Goal: Obtain resource: Obtain resource

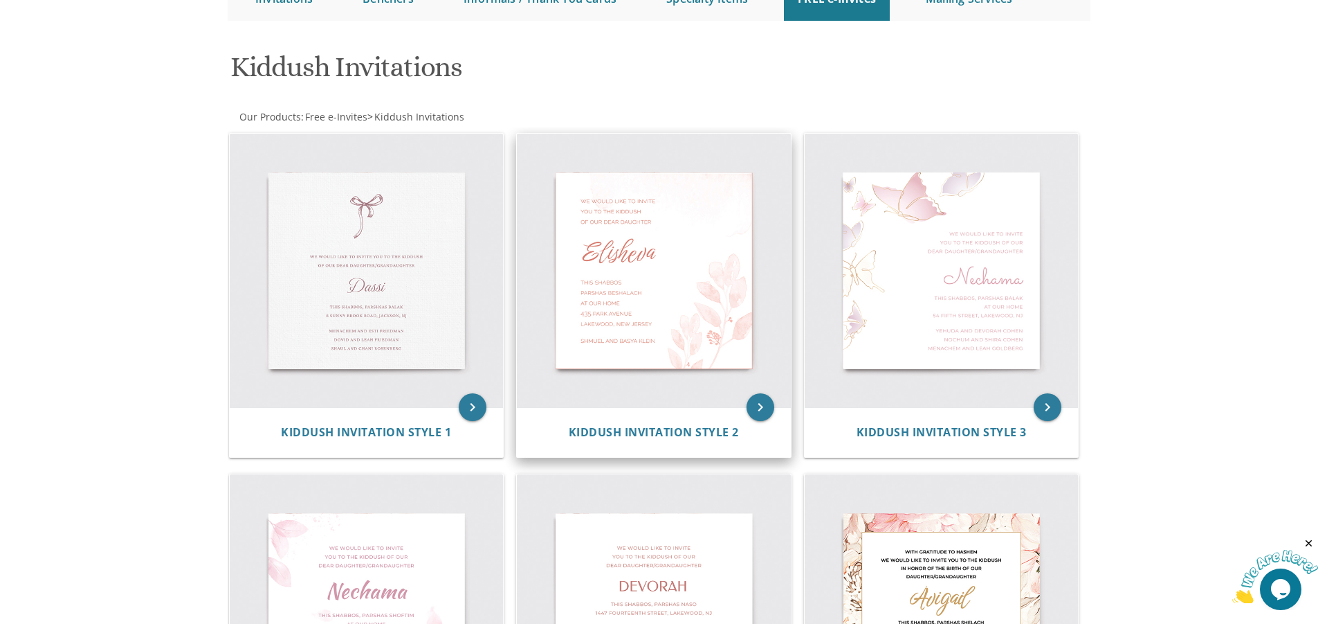
scroll to position [204, 0]
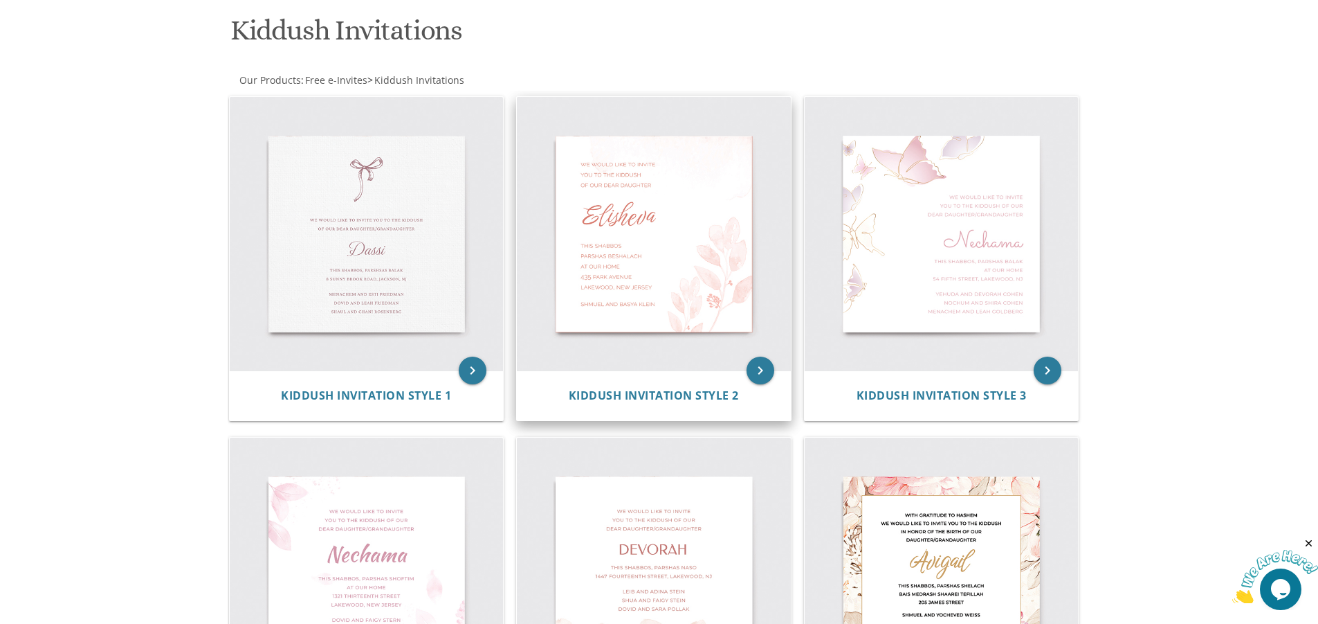
click at [695, 314] on img at bounding box center [654, 234] width 274 height 274
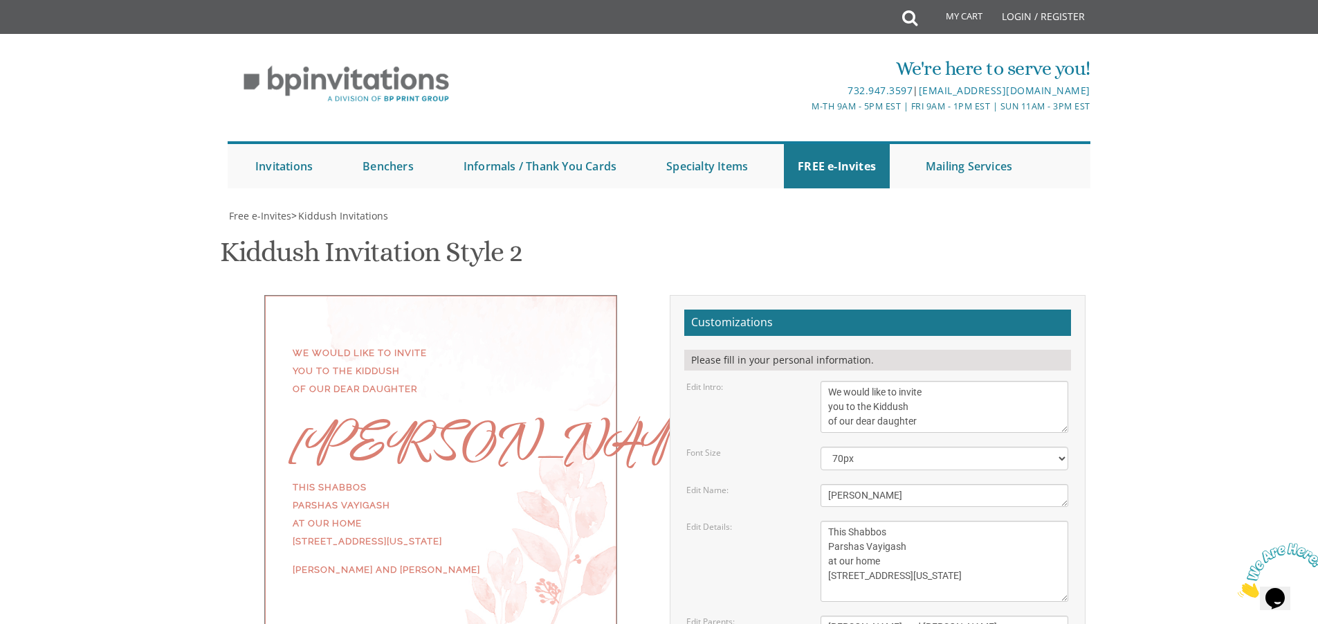
scroll to position [208, 0]
drag, startPoint x: 882, startPoint y: 290, endPoint x: 739, endPoint y: 296, distance: 142.7
click at [740, 484] on div "Edit Name: Elisheva" at bounding box center [877, 495] width 403 height 23
click at [905, 520] on textarea "This Shabbos Parshas Vayigash at our home 415 Arlington Avenue Lakewood, New Je…" at bounding box center [945, 560] width 248 height 81
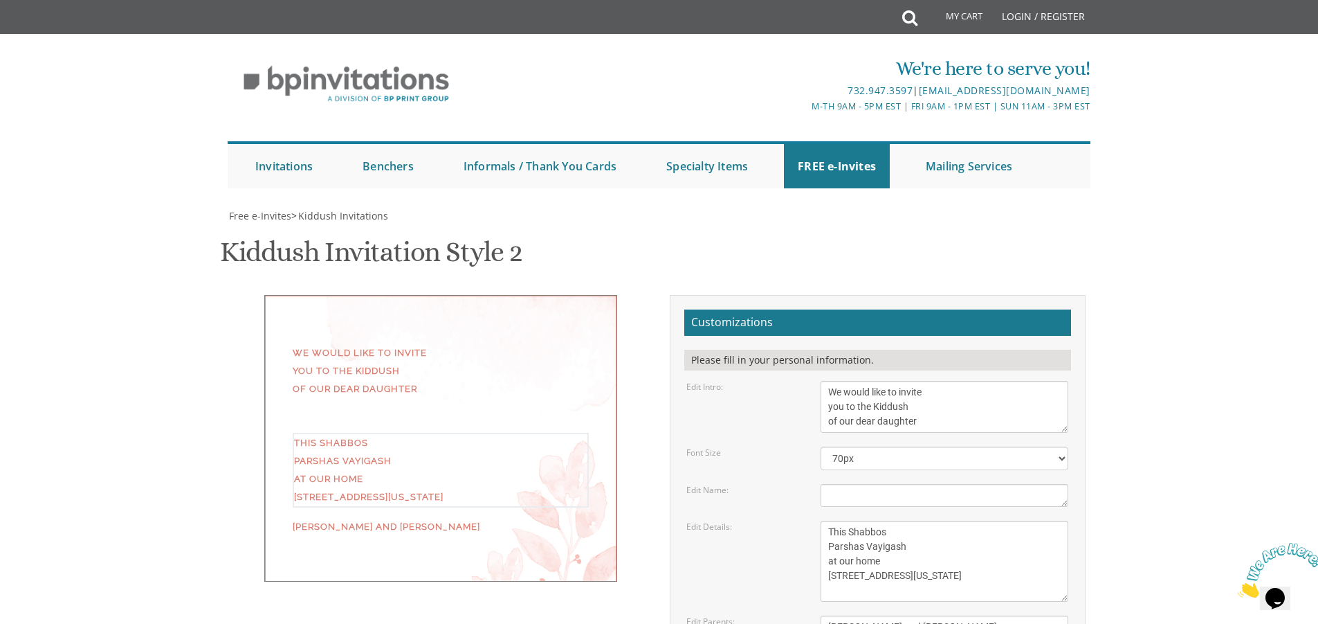
click at [452, 489] on div "We would like to invite you to the Kiddush of our dear daughter This Shabbos Pa…" at bounding box center [659, 540] width 873 height 490
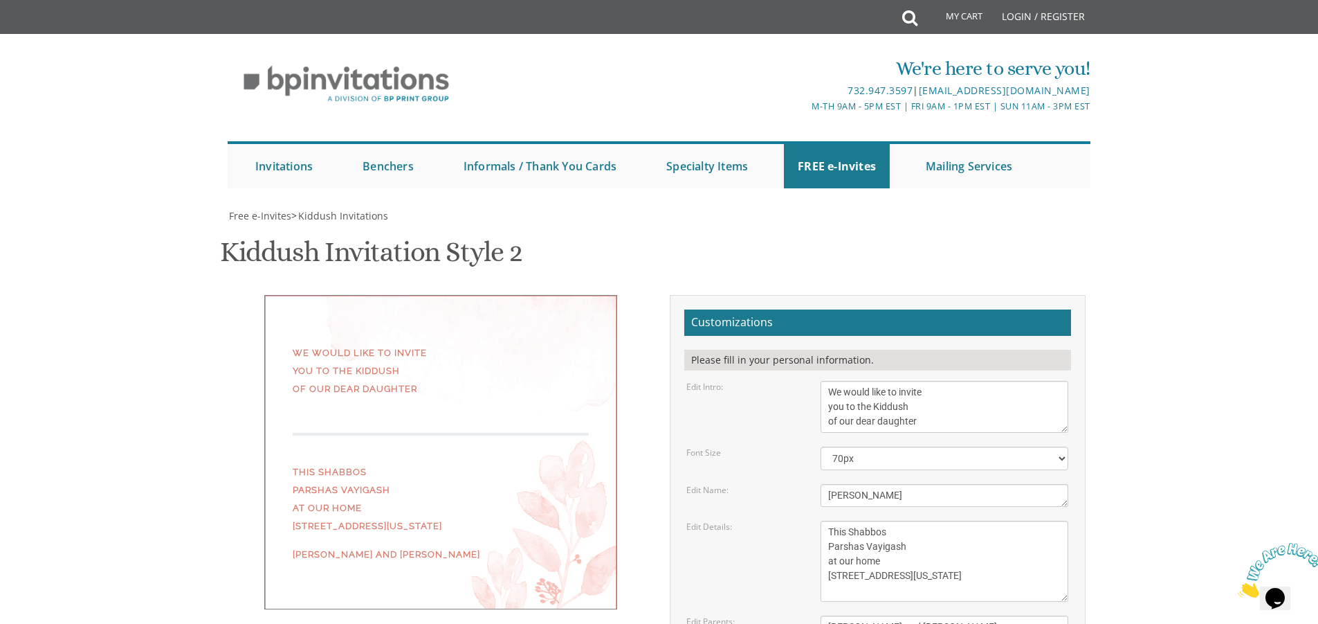
type textarea "Elisheva"
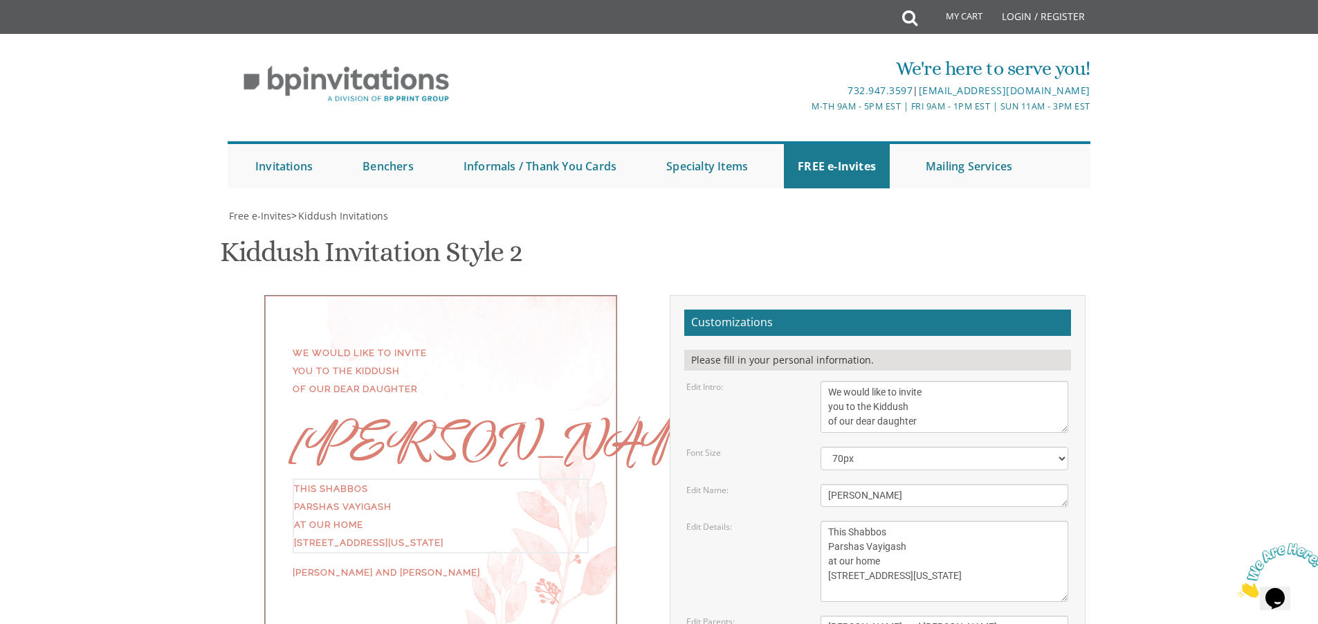
click at [949, 520] on textarea "This Shabbos Parshas Vayigash at our home 415 Arlington Avenue Lakewood, New Je…" at bounding box center [945, 560] width 248 height 81
drag, startPoint x: 898, startPoint y: 285, endPoint x: 716, endPoint y: 316, distance: 184.5
click at [716, 316] on form "Customizations Please fill in your personal information. Edit Intro: We would l…" at bounding box center [877, 534] width 387 height 451
click at [919, 520] on textarea "This Shabbos Parshas Vayigash at our home 415 Arlington Avenue Lakewood, New Je…" at bounding box center [945, 560] width 248 height 81
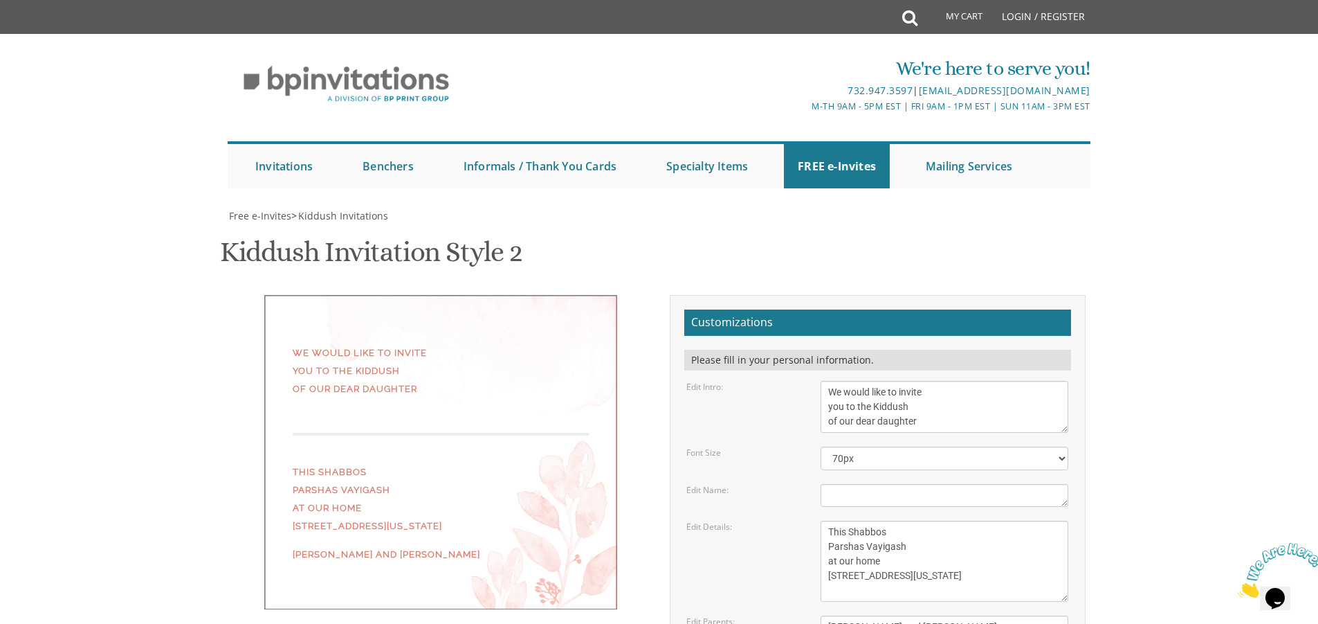
click at [869, 484] on textarea "Elisheva" at bounding box center [945, 495] width 248 height 23
type textarea "Elisheva"
click at [969, 520] on textarea "This Shabbos Parshas Vayigash at our home 415 Arlington Avenue Lakewood, New Je…" at bounding box center [945, 560] width 248 height 81
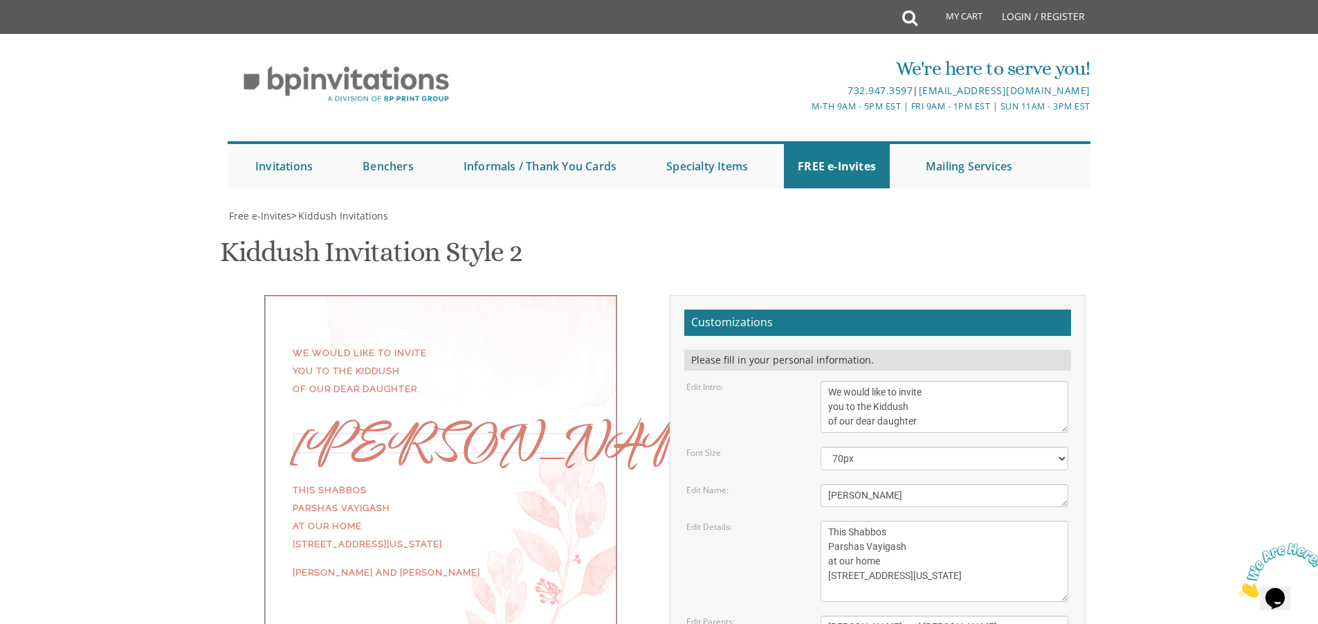
drag, startPoint x: 869, startPoint y: 286, endPoint x: 561, endPoint y: 311, distance: 308.3
click at [590, 330] on div "We would like to invite you to the Kiddush of our dear daughter Elisheva This S…" at bounding box center [659, 540] width 873 height 490
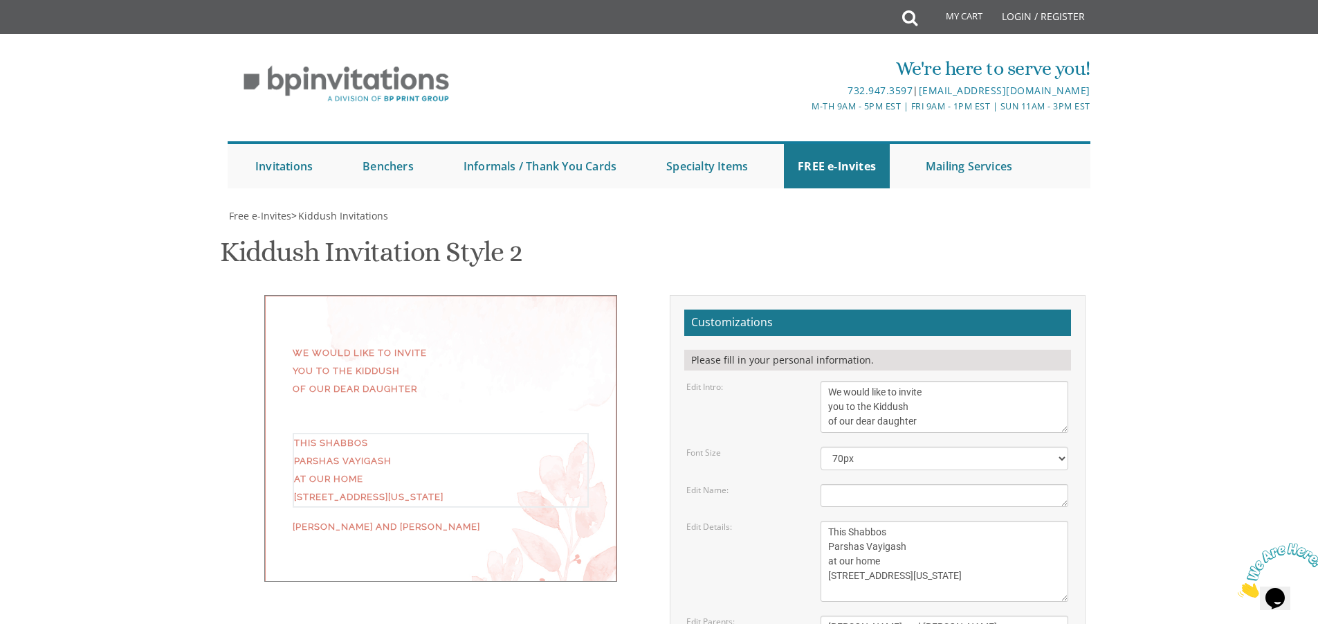
click at [924, 520] on textarea "This Shabbos Parshas Vayigash at our home 415 Arlington Avenue Lakewood, New Je…" at bounding box center [945, 560] width 248 height 81
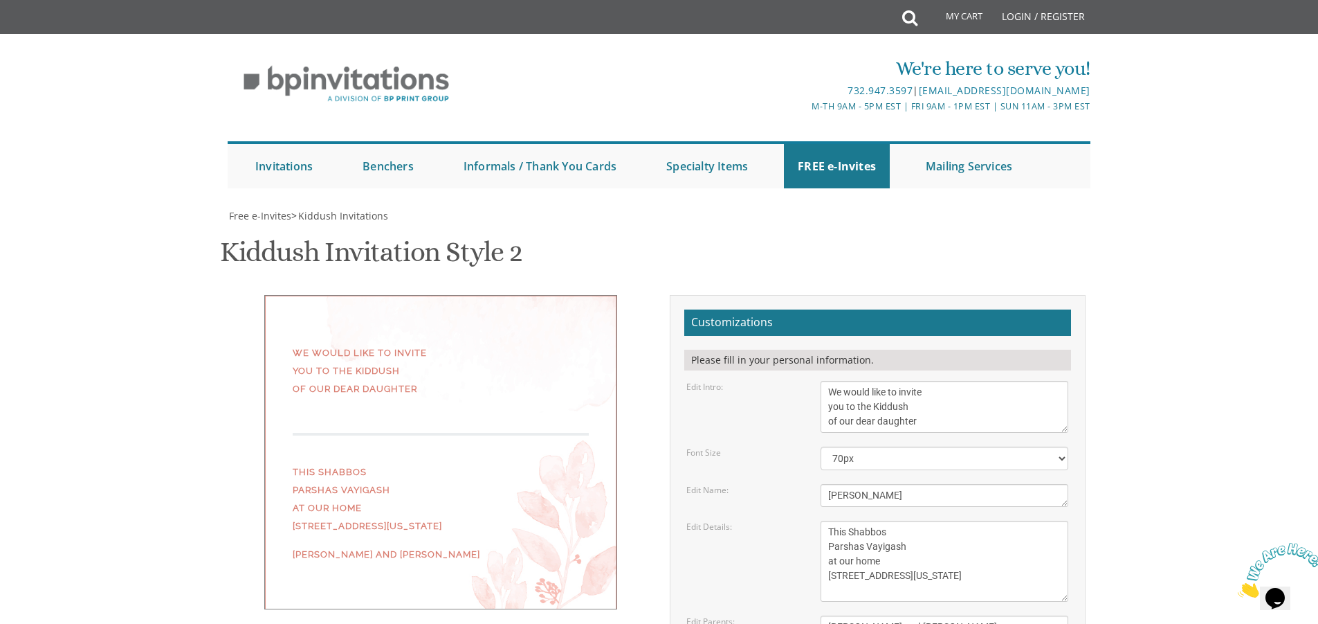
type textarea "Elisheva"
click at [949, 520] on textarea "This Shabbos Parshas Vayigash at our home 415 Arlington Avenue Lakewood, New Je…" at bounding box center [945, 560] width 248 height 81
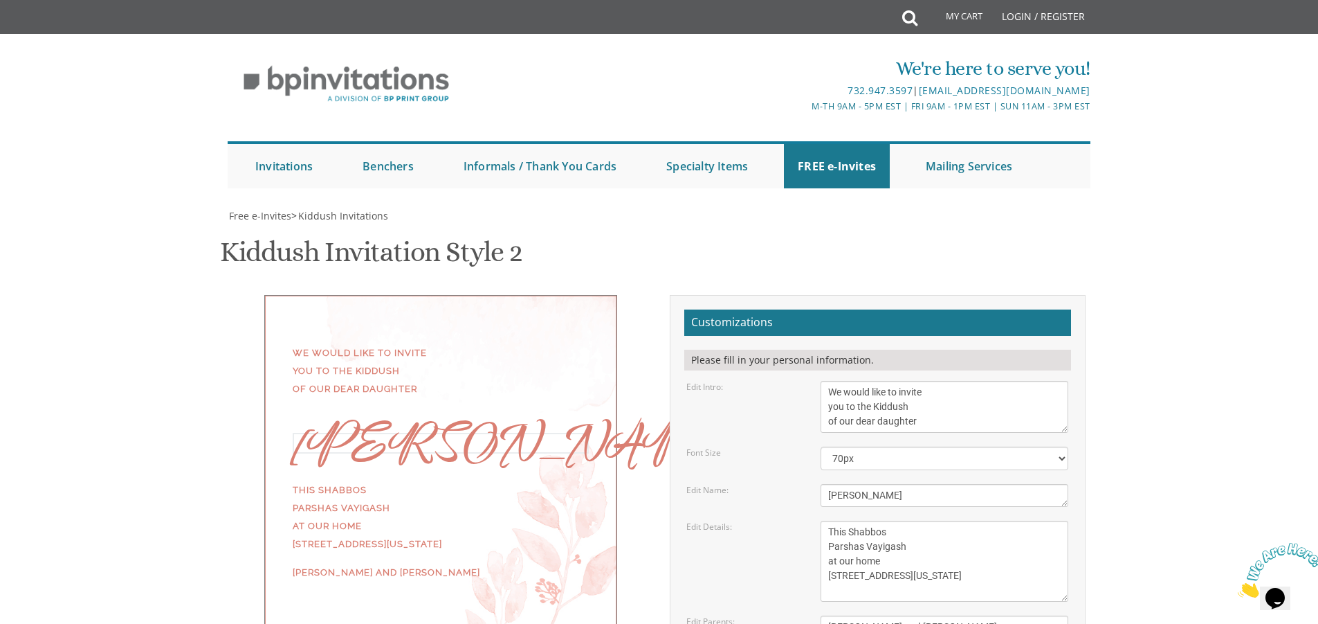
drag, startPoint x: 904, startPoint y: 292, endPoint x: 611, endPoint y: 280, distance: 293.7
click at [606, 295] on div "We would like to invite you to the Kiddush of our dear daughter Elisheva This S…" at bounding box center [659, 540] width 873 height 490
click at [900, 520] on textarea "This Shabbos Parshas Vayigash at our home 415 Arlington Avenue Lakewood, New Je…" at bounding box center [945, 560] width 248 height 81
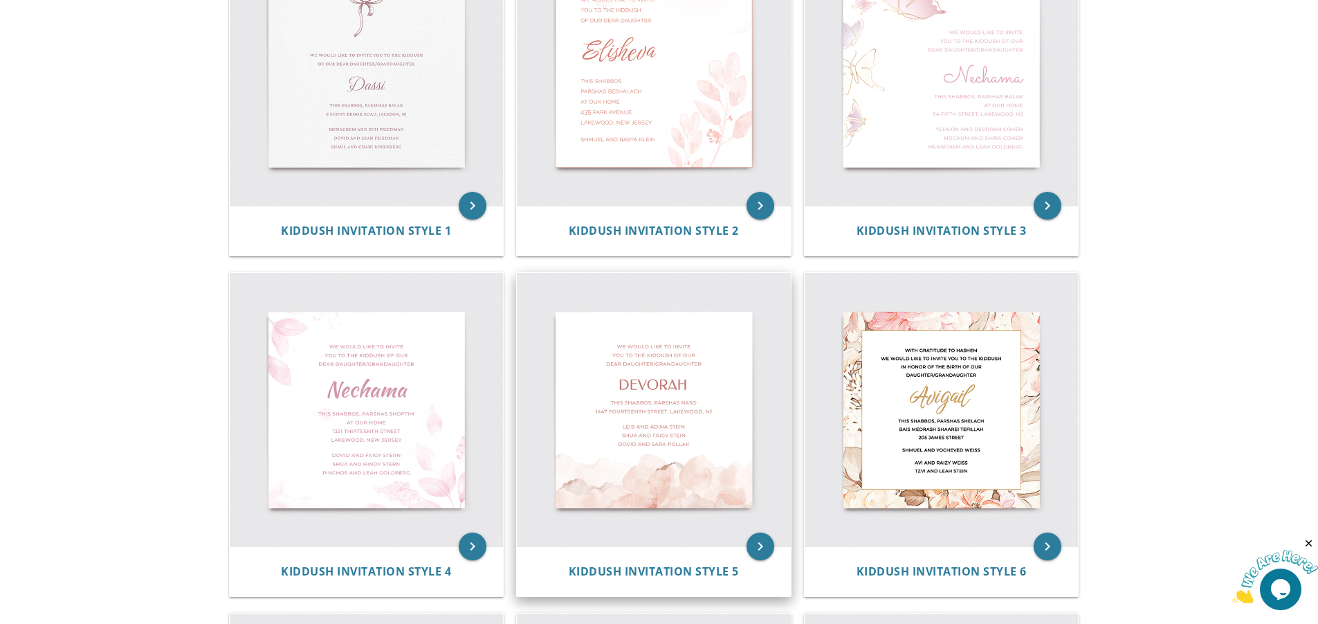
scroll to position [412, 0]
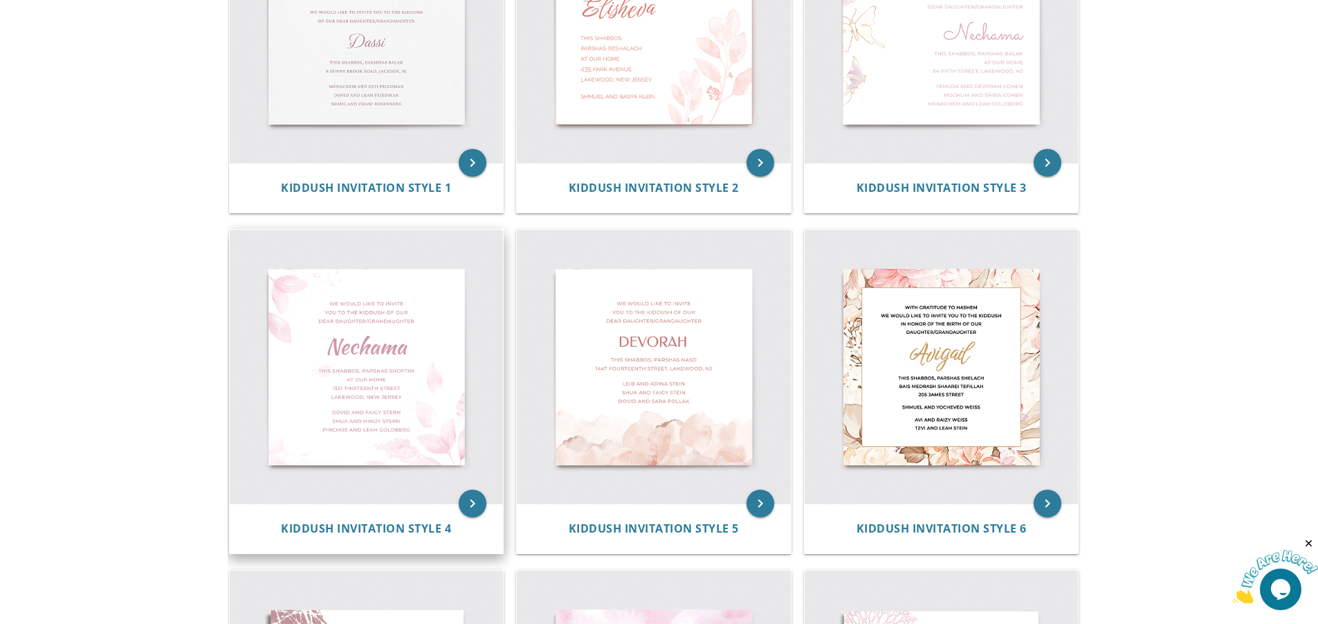
click at [418, 332] on img at bounding box center [367, 367] width 274 height 274
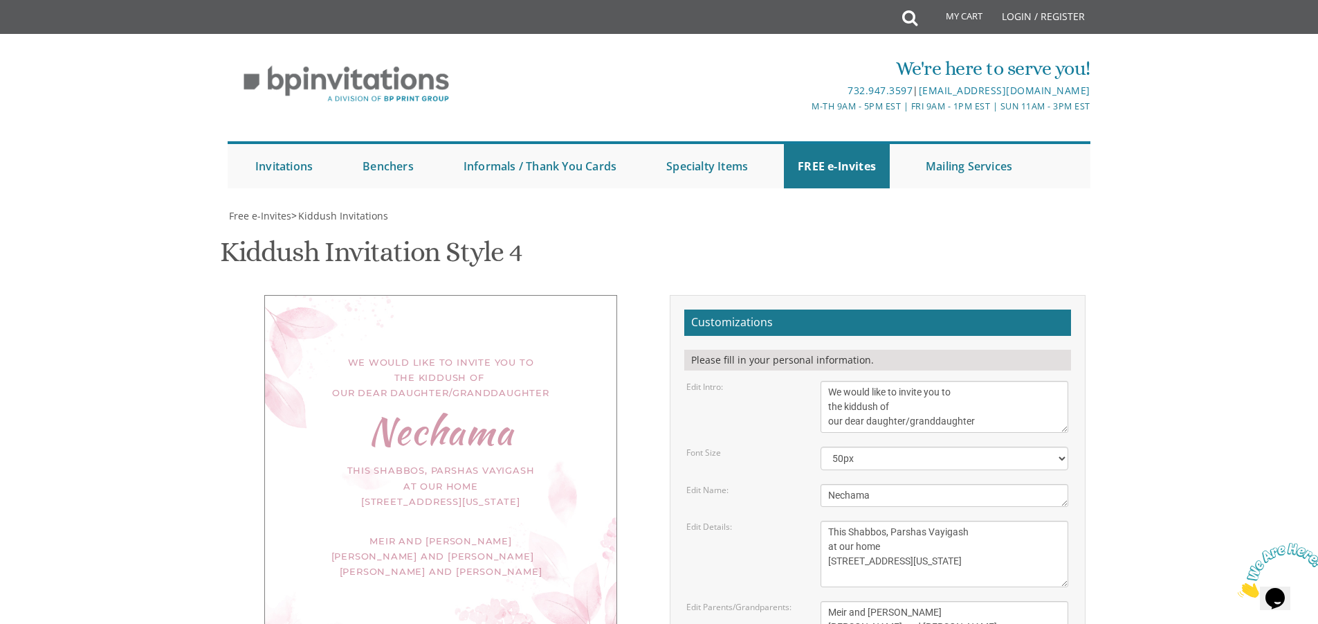
scroll to position [277, 0]
drag, startPoint x: 907, startPoint y: 223, endPoint x: 473, endPoint y: 225, distance: 433.2
click at [469, 295] on div "We would like to invite you to the kiddush of our dear daughter/granddaughter […" at bounding box center [659, 547] width 873 height 504
type textarea "kiddush"
click at [970, 520] on textarea "This Shabbos, Parshas Vayigash at our home 120 Central Avenue Lakewood, New Jer…" at bounding box center [945, 553] width 248 height 66
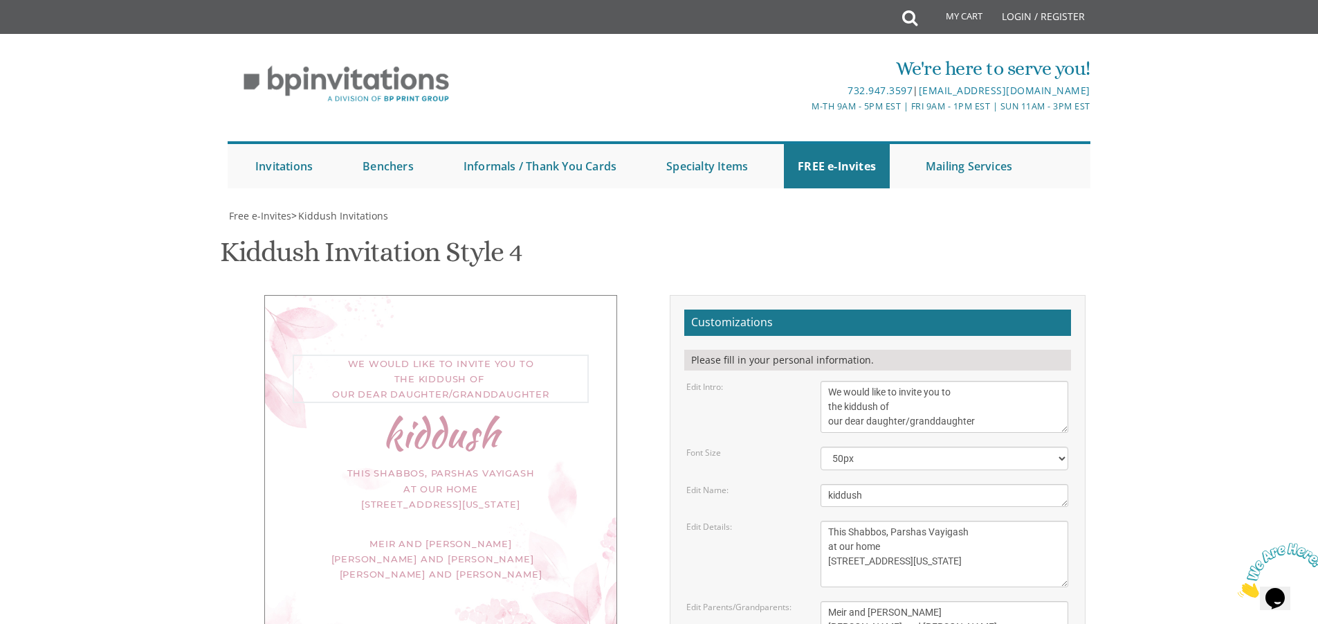
drag, startPoint x: 976, startPoint y: 145, endPoint x: 822, endPoint y: 149, distance: 153.7
click at [822, 381] on textarea "We would like to invite you to the kiddush of our dear daughter/granddaughter" at bounding box center [945, 407] width 248 height 52
click at [829, 520] on textarea "This Shabbos, Parshas Vayigash at our home 120 Central Avenue Lakewood, New Jer…" at bounding box center [945, 553] width 248 height 66
paste textarea "our dear daughter/granddaughter"
type textarea "our dear daughter/granddaughter This Shabbos, Parshas Vayigash at our home 120 …"
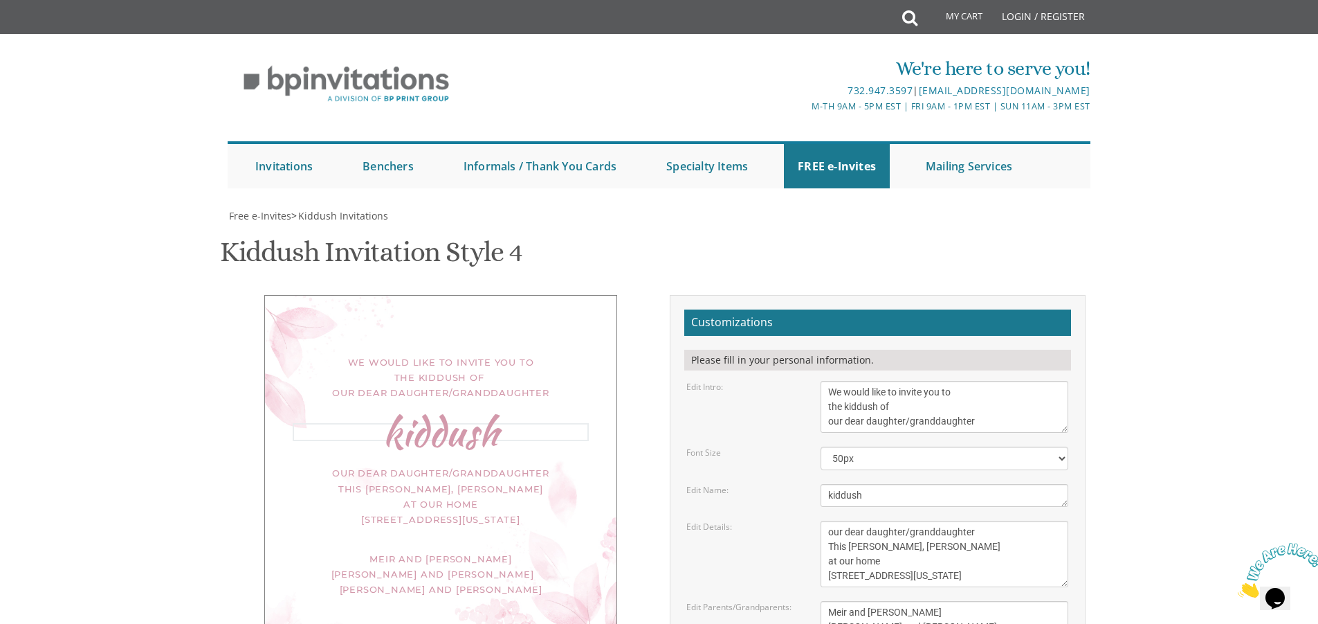
click at [873, 484] on textarea "Nechama" at bounding box center [945, 495] width 248 height 23
drag, startPoint x: 979, startPoint y: 143, endPoint x: 818, endPoint y: 158, distance: 161.3
click at [818, 309] on form "Customizations Please fill in your personal information. Edit Intro: We would l…" at bounding box center [877, 542] width 387 height 466
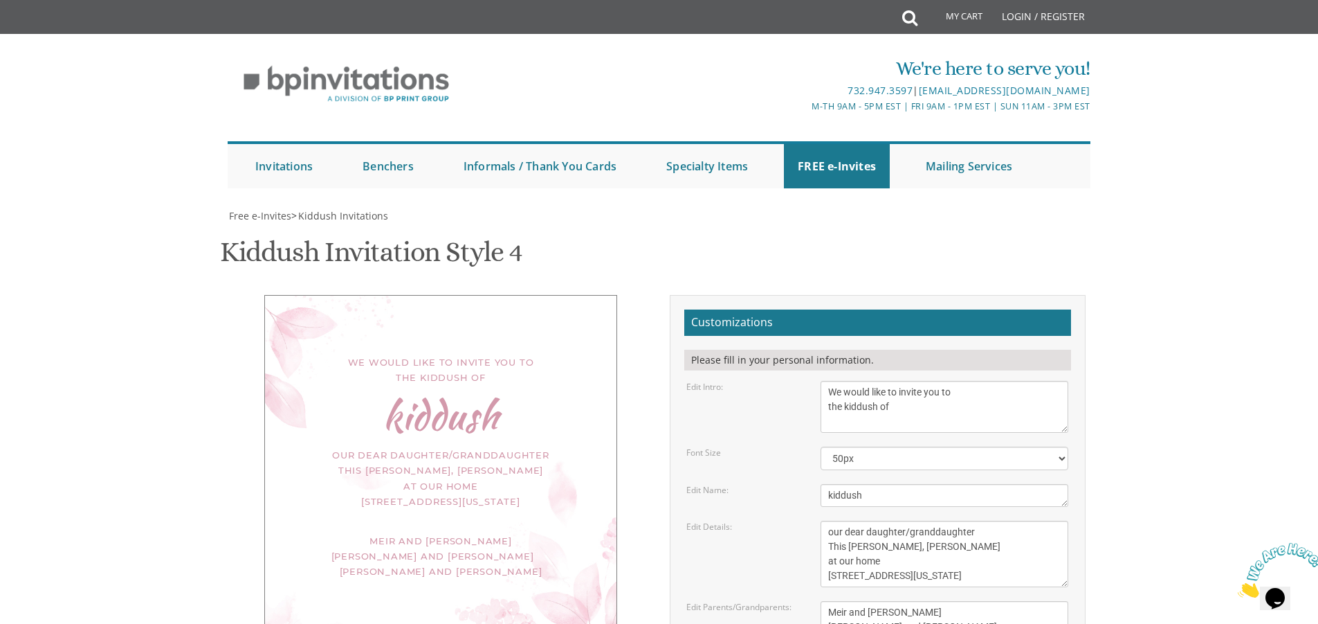
click at [583, 295] on div "We would like to invite you to the kiddush of kiddush our dear daughter/grandda…" at bounding box center [440, 463] width 353 height 336
click at [902, 381] on textarea "We would like to invite you to the kiddush of our dear daughter/granddaughter" at bounding box center [945, 407] width 248 height 52
type textarea "We would like to invite you to the"
click at [828, 520] on textarea "This Shabbos, Parshas Vayigash at our home 120 Central Avenue Lakewood, New Jer…" at bounding box center [945, 553] width 248 height 66
type textarea "of our dear daughter/granddaughter This Shabbos, Parshas Vayigash at our home 1…"
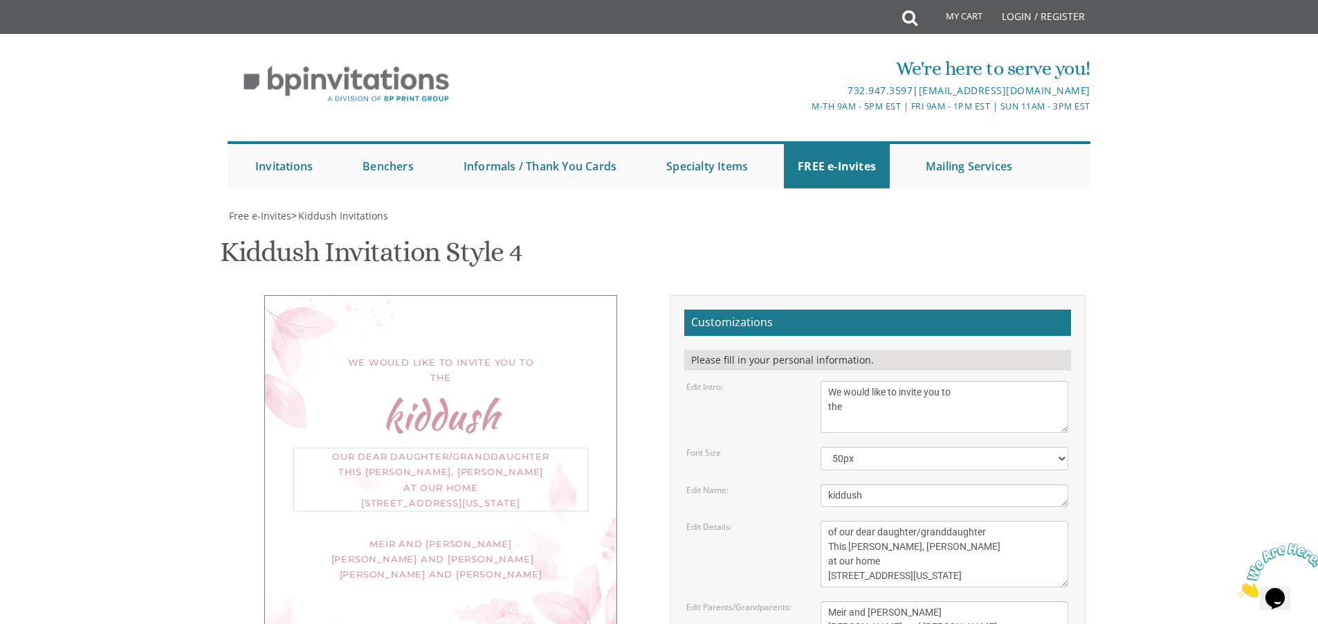
click at [876, 381] on textarea "We would like to invite you to the kiddush of our dear daughter/granddaughter" at bounding box center [945, 407] width 248 height 52
click at [830, 381] on textarea "We would like to invite you to the kiddush of our dear daughter/granddaughter" at bounding box center [945, 407] width 248 height 52
type textarea "We would like to invite you to the"
click at [934, 484] on textarea "Nechama" at bounding box center [945, 495] width 248 height 23
click at [527, 407] on div "We would like to invite you to the kiddush of our dear daughter/granddaughter T…" at bounding box center [659, 547] width 873 height 504
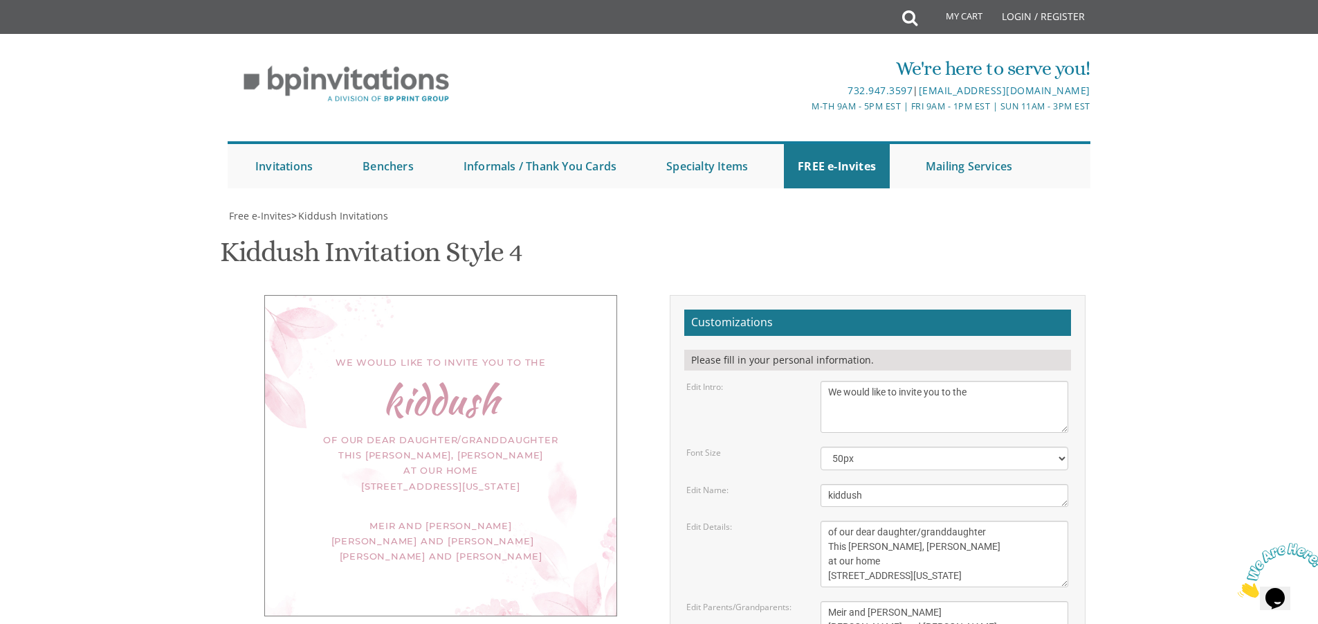
click at [927, 520] on textarea "This Shabbos, Parshas Vayigash at our home 120 Central Avenue Lakewood, New Jer…" at bounding box center [945, 553] width 248 height 66
click at [892, 520] on textarea "This Shabbos, Parshas Vayigash at our home 120 Central Avenue Lakewood, New Jer…" at bounding box center [945, 553] width 248 height 66
drag, startPoint x: 892, startPoint y: 273, endPoint x: 974, endPoint y: 274, distance: 81.7
click at [974, 520] on textarea "This Shabbos, Parshas Vayigash at our home 120 Central Avenue Lakewood, New Jer…" at bounding box center [945, 553] width 248 height 66
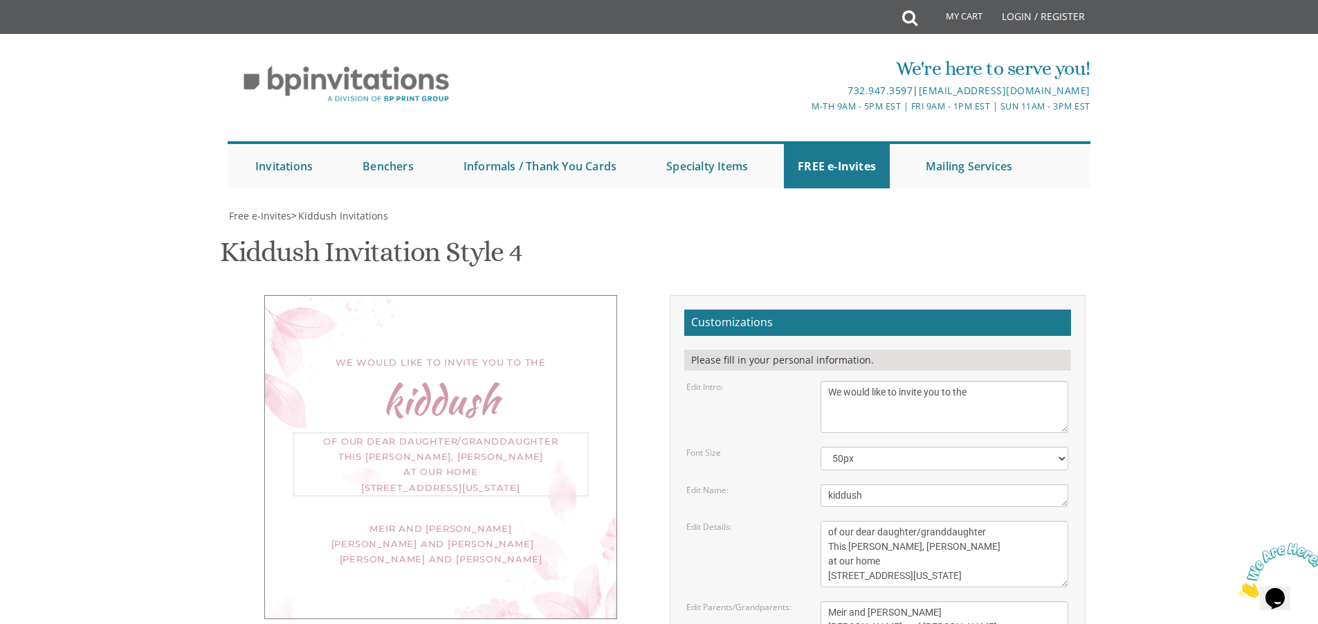
scroll to position [15, 0]
drag, startPoint x: 911, startPoint y: 304, endPoint x: 873, endPoint y: 307, distance: 38.8
click at [870, 520] on textarea "This Shabbos, Parshas Vayigash at our home 120 Central Avenue Lakewood, New Jer…" at bounding box center [945, 553] width 248 height 66
click at [938, 520] on textarea "This Shabbos, Parshas Vayigash at our home 120 Central Avenue Lakewood, New Jer…" at bounding box center [945, 553] width 248 height 66
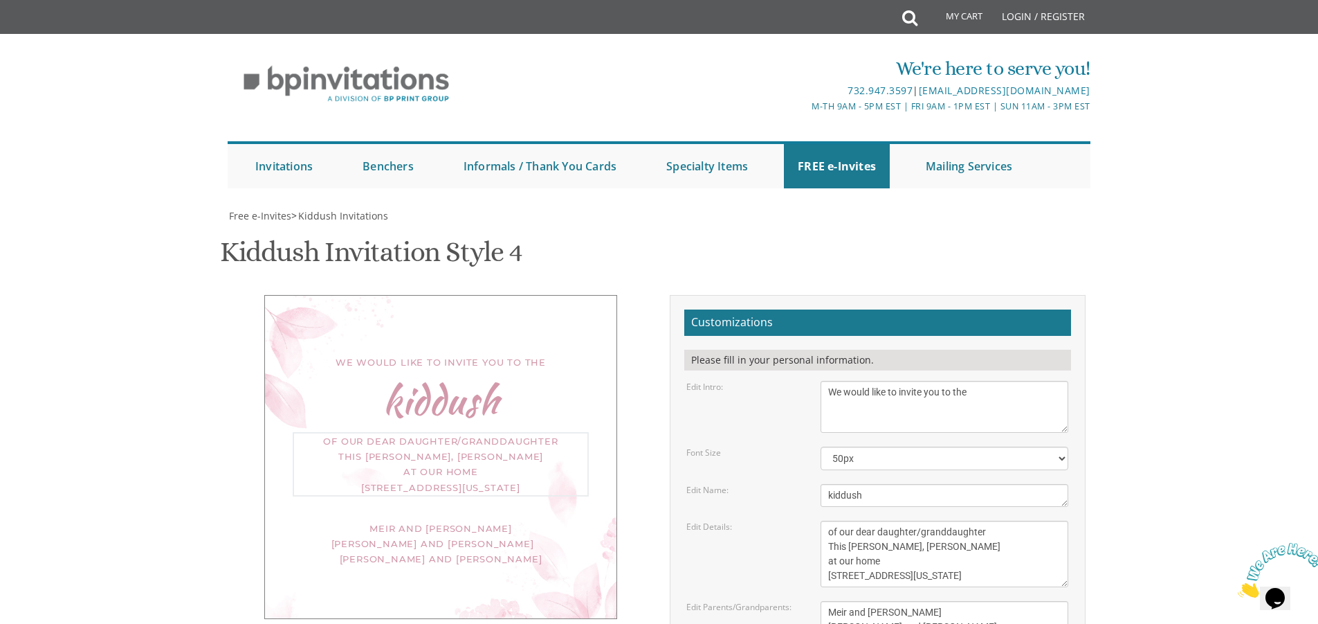
click at [934, 520] on textarea "This Shabbos, Parshas Vayigash at our home 120 Central Avenue Lakewood, New Jer…" at bounding box center [945, 553] width 248 height 66
click at [966, 520] on textarea "This Shabbos, Parshas Vayigash at our home 120 Central Avenue Lakewood, New Jer…" at bounding box center [945, 553] width 248 height 66
click at [994, 520] on textarea "This Shabbos, Parshas Vayigash at our home 120 Central Avenue Lakewood, New Jer…" at bounding box center [945, 553] width 248 height 66
type textarea "of our dear daughter/granddaughter This Shabbos, Parshas Vayigash at our home 8…"
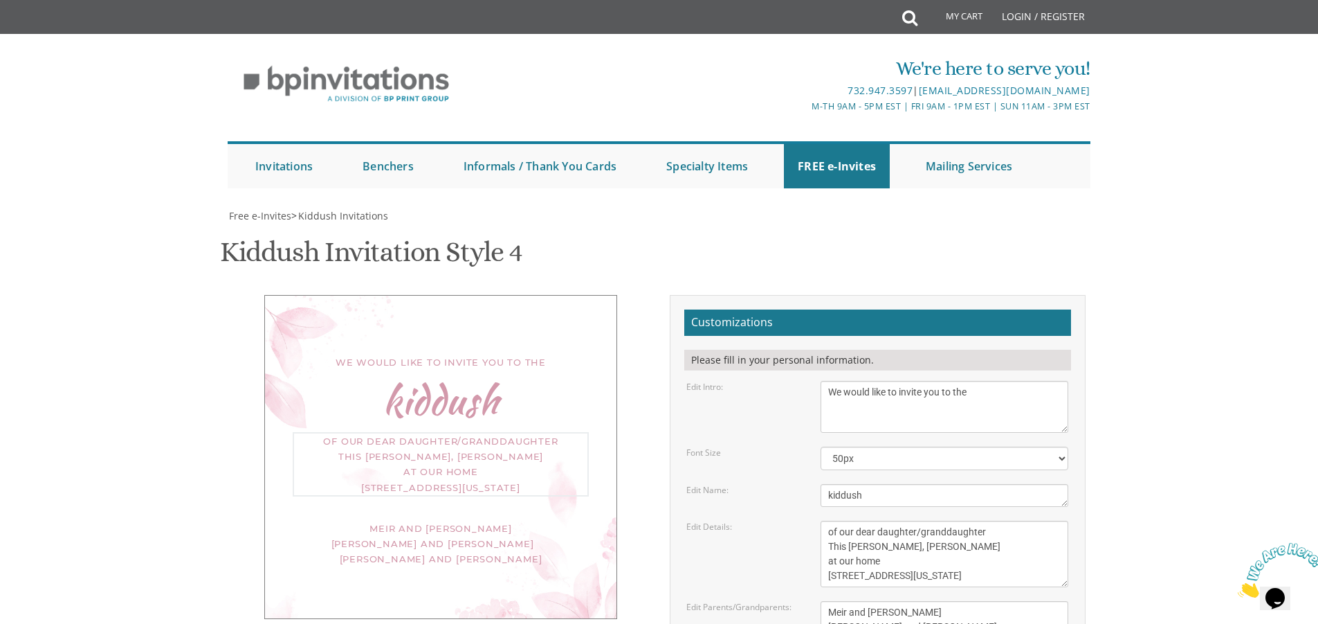
click at [961, 601] on textarea "Meir and Rena Pollack Mendy and Devorah Pollack Pinchos and Leah Goldberg" at bounding box center [945, 627] width 248 height 52
drag, startPoint x: 966, startPoint y: 376, endPoint x: 871, endPoint y: 336, distance: 102.7
click at [871, 336] on form "Customizations Please fill in your personal information. Edit Intro: We would l…" at bounding box center [877, 542] width 387 height 466
click at [938, 601] on textarea "Meir and Rena Pollack Mendy and Devorah Pollack Pinchos and Leah Goldberg" at bounding box center [945, 627] width 248 height 52
click at [955, 601] on textarea "Meir and Rena Pollack Mendy and Devorah Pollack Pinchos and Leah Goldberg" at bounding box center [945, 627] width 248 height 52
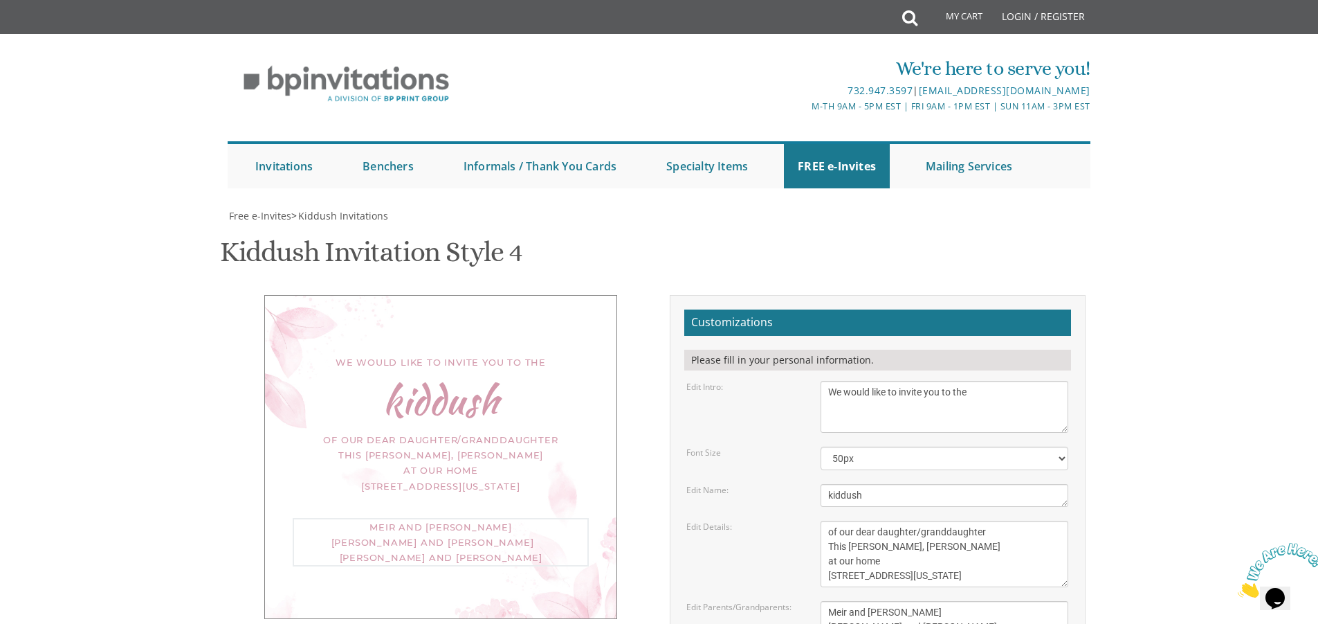
drag, startPoint x: 952, startPoint y: 366, endPoint x: 815, endPoint y: 340, distance: 139.5
click at [815, 601] on div "Meir and Rena Pollack Mendy and Devorah Pollack Pinchos and Leah Goldberg" at bounding box center [944, 627] width 269 height 52
click at [968, 601] on textarea "Meir and Rena Pollack Mendy and Devorah Pollack Pinchos and Leah Goldberg" at bounding box center [945, 627] width 248 height 52
drag, startPoint x: 955, startPoint y: 372, endPoint x: 805, endPoint y: 326, distance: 157.0
click at [805, 601] on div "Edit Parents/Grandparents: Meir and Rena Pollack Mendy and Devorah Pollack Pinc…" at bounding box center [877, 627] width 403 height 52
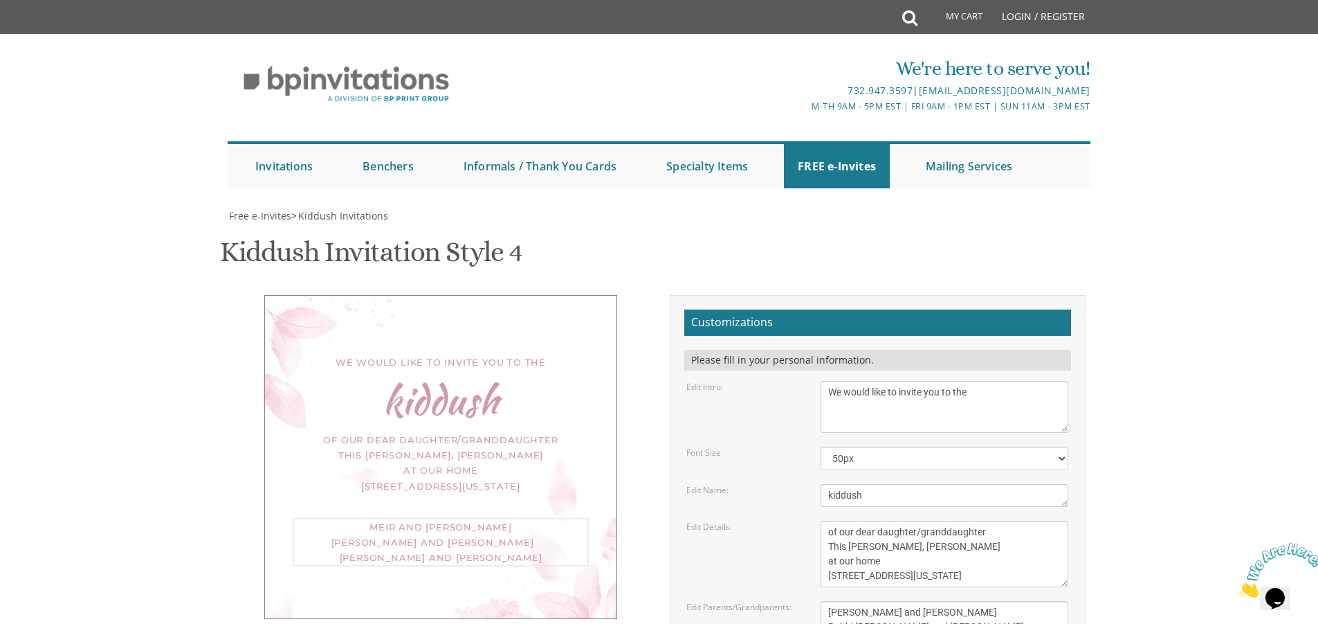
type textarea "Michel and Rochel Kruk Rabbi Moshe and Miriam Eisenberg Rabbi Kruk"
click at [951, 520] on textarea "This Shabbos, Parshas Vayigash at our home 120 Central Avenue Lakewood, New Jer…" at bounding box center [945, 553] width 248 height 66
click at [970, 520] on textarea "This Shabbos, Parshas Vayigash at our home 120 Central Avenue Lakewood, New Jer…" at bounding box center [945, 553] width 248 height 66
click at [963, 520] on textarea "This Shabbos, Parshas Vayigash at our home 120 Central Avenue Lakewood, New Jer…" at bounding box center [945, 553] width 248 height 66
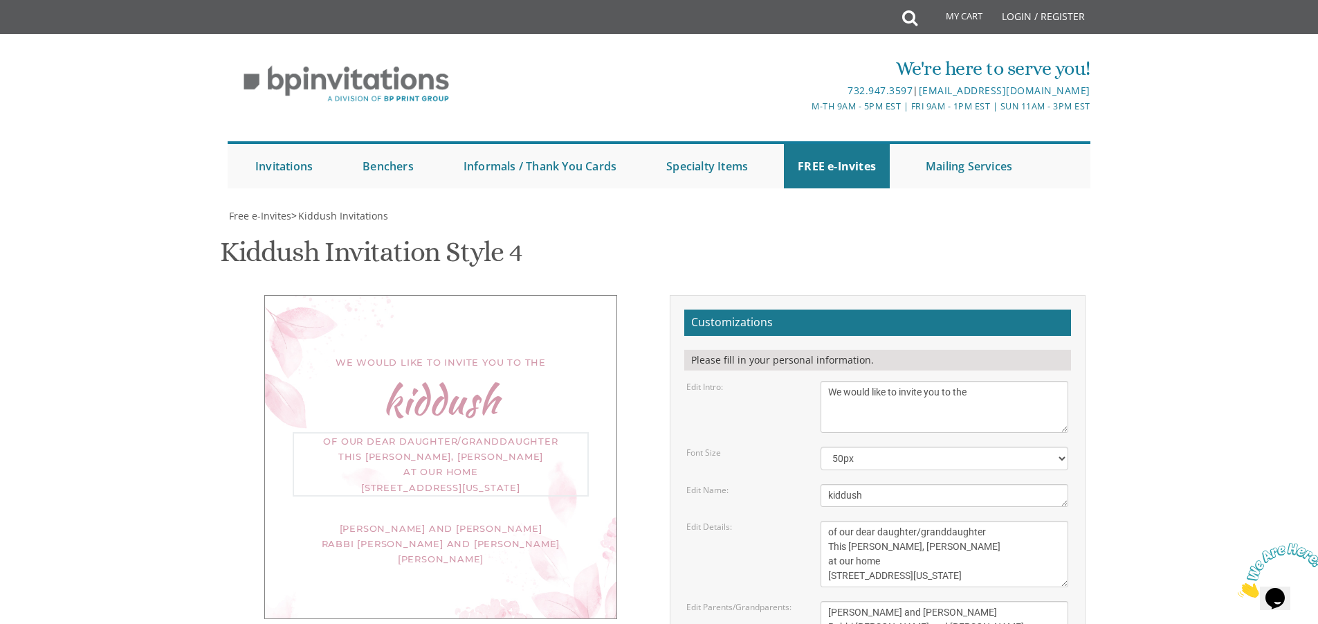
drag, startPoint x: 966, startPoint y: 275, endPoint x: 927, endPoint y: 277, distance: 39.5
click at [927, 520] on textarea "This Shabbos, Parshas Vayigash at our home 120 Central Avenue Lakewood, New Jer…" at bounding box center [945, 553] width 248 height 66
click at [930, 520] on textarea "This Shabbos, Parshas Vayigash at our home 120 Central Avenue Lakewood, New Jer…" at bounding box center [945, 553] width 248 height 66
click at [932, 520] on textarea "This Shabbos, Parshas Vayigash at our home 120 Central Avenue Lakewood, New Jer…" at bounding box center [945, 553] width 248 height 66
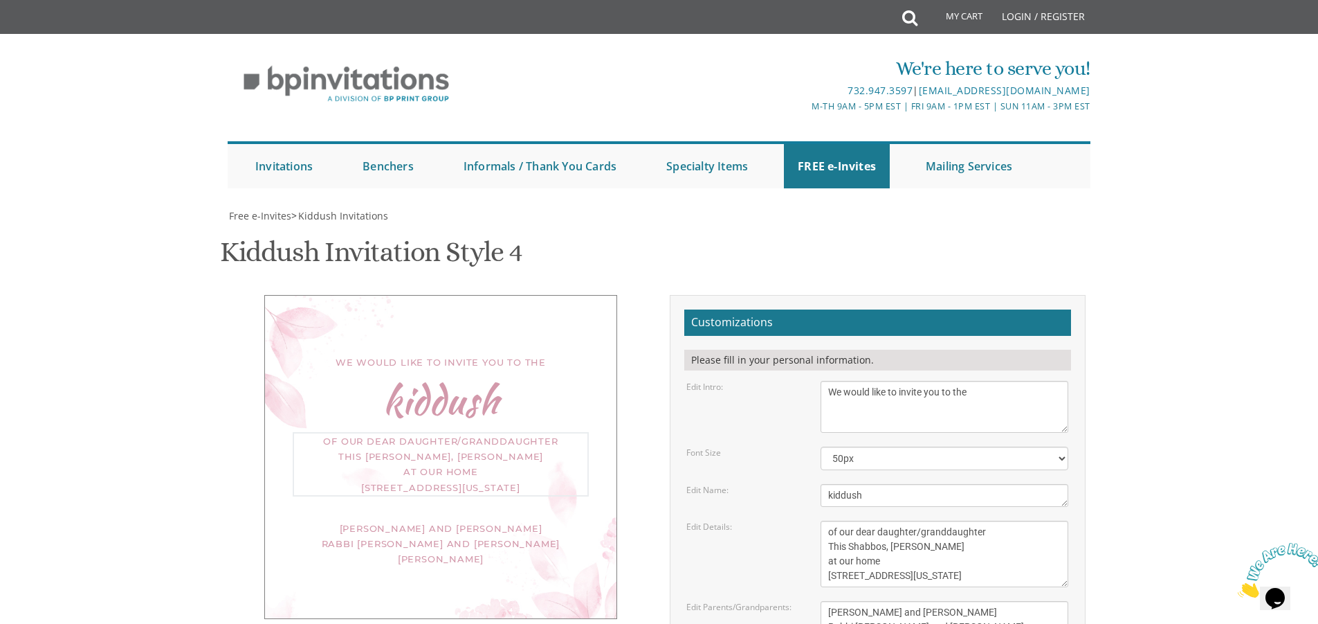
type textarea "of our dear daughter/granddaughter This Shabbos, Parshas Shoftim at our home 80…"
click at [936, 601] on textarea "Meir and Rena Pollack Mendy and Devorah Pollack Pinchos and Leah Goldberg" at bounding box center [945, 627] width 248 height 52
click at [424, 372] on div "We would like to invite you to the kiddush of our dear daughter/granddaughter T…" at bounding box center [659, 547] width 873 height 504
click at [949, 520] on textarea "This Shabbos, Parshas Vayigash at our home 120 Central Avenue Lakewood, New Jer…" at bounding box center [945, 553] width 248 height 66
click at [920, 520] on textarea "This Shabbos, Parshas Vayigash at our home 120 Central Avenue Lakewood, New Jer…" at bounding box center [945, 553] width 248 height 66
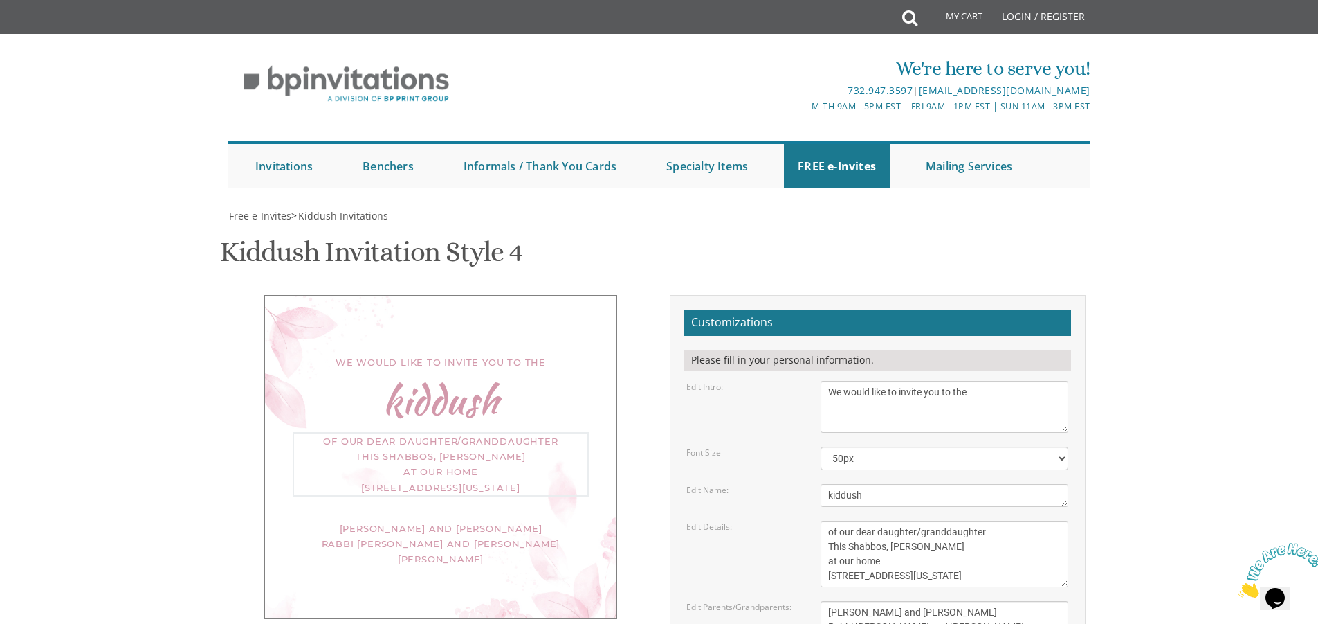
scroll to position [277, 0]
click at [906, 601] on textarea "Meir and Rena Pollack Mendy and Devorah Pollack Pinchos and Leah Goldberg" at bounding box center [945, 627] width 248 height 52
click at [850, 601] on textarea "Meir and Rena Pollack Mendy and Devorah Pollack Pinchos and Leah Goldberg" at bounding box center [945, 627] width 248 height 52
click at [856, 601] on textarea "Meir and Rena Pollack Mendy and Devorah Pollack Pinchos and Leah Goldberg" at bounding box center [945, 627] width 248 height 52
click at [855, 601] on textarea "Meir and Rena Pollack Mendy and Devorah Pollack Pinchos and Leah Goldberg" at bounding box center [945, 627] width 248 height 52
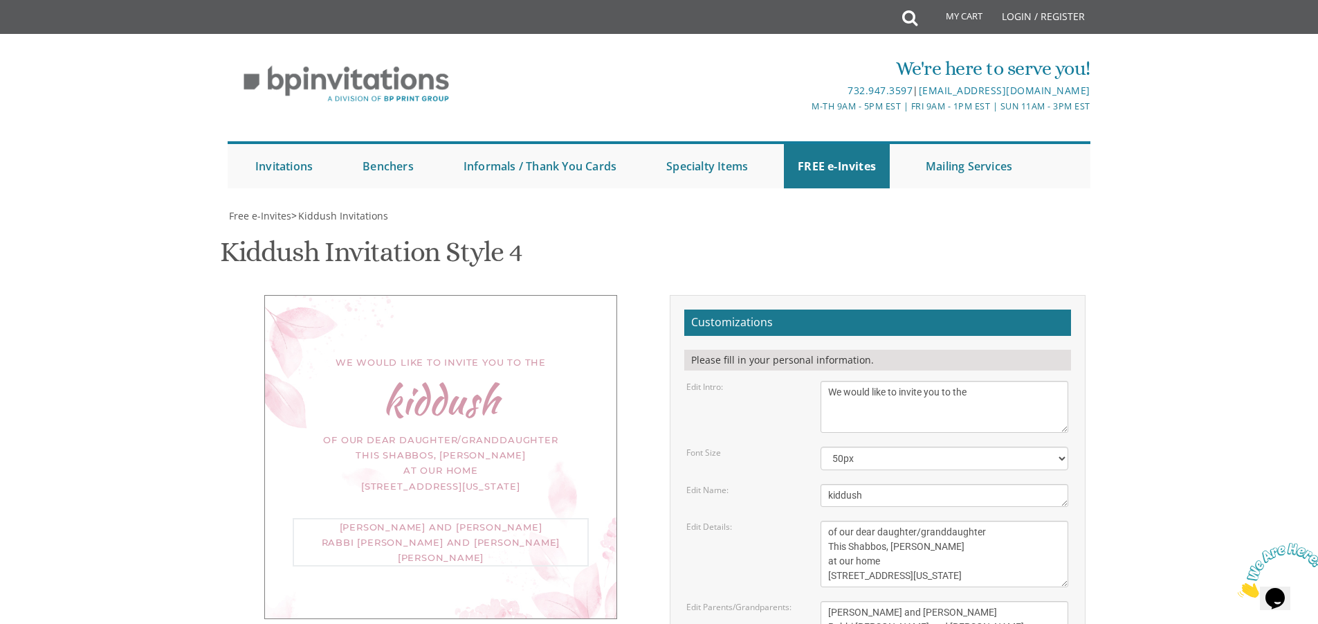
click at [875, 601] on textarea "Meir and Rena Pollack Mendy and Devorah Pollack Pinchos and Leah Goldberg" at bounding box center [945, 627] width 248 height 52
click at [891, 601] on textarea "Meir and Rena Pollack Mendy and Devorah Pollack Pinchos and Leah Goldberg" at bounding box center [945, 627] width 248 height 52
click at [967, 601] on textarea "Meir and Rena Pollack Mendy and Devorah Pollack Pinchos and Leah Goldberg" at bounding box center [945, 627] width 248 height 52
click at [857, 601] on textarea "Meir and Rena Pollack Mendy and Devorah Pollack Pinchos and Leah Goldberg" at bounding box center [945, 627] width 248 height 52
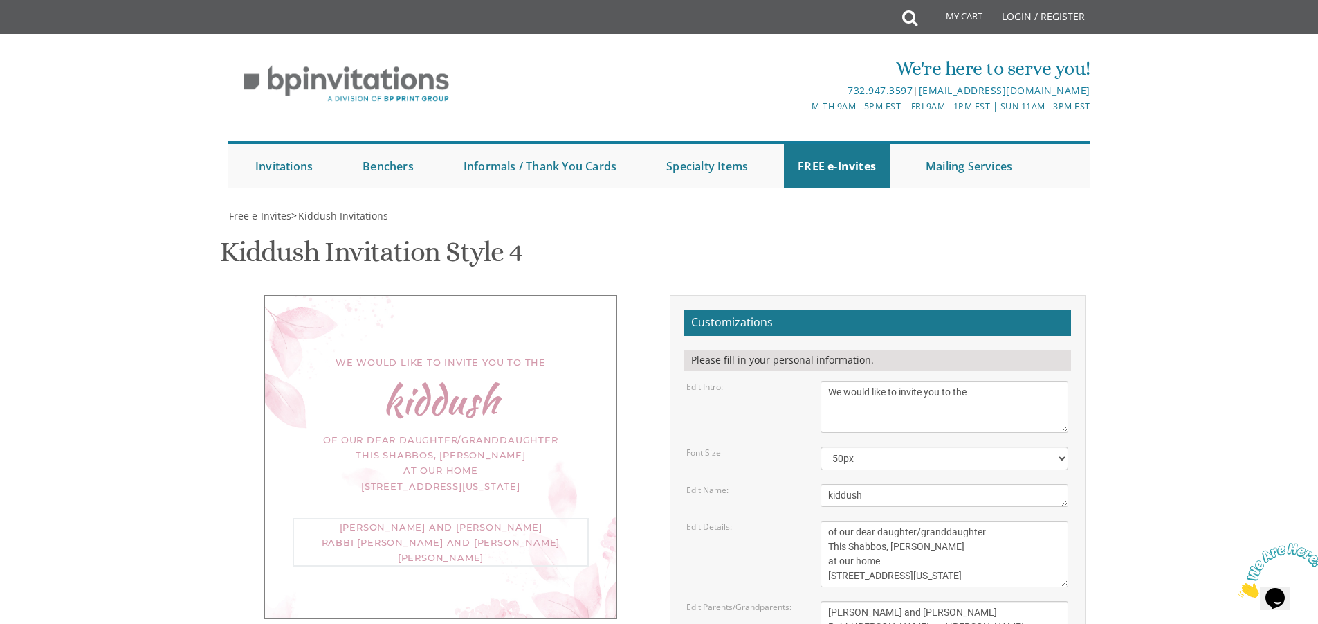
drag, startPoint x: 855, startPoint y: 437, endPoint x: 821, endPoint y: 446, distance: 34.4
click at [821, 446] on form "Customizations Please fill in your personal information. Edit Intro: We would l…" at bounding box center [877, 542] width 387 height 466
click at [840, 601] on textarea "Meir and Rena Pollack Mendy and Devorah Pollack Pinchos and Leah Goldberg" at bounding box center [945, 627] width 248 height 52
click at [846, 601] on textarea "Meir and Rena Pollack Mendy and Devorah Pollack Pinchos and Leah Goldberg" at bounding box center [945, 627] width 248 height 52
click at [851, 601] on textarea "Meir and Rena Pollack Mendy and Devorah Pollack Pinchos and Leah Goldberg" at bounding box center [945, 627] width 248 height 52
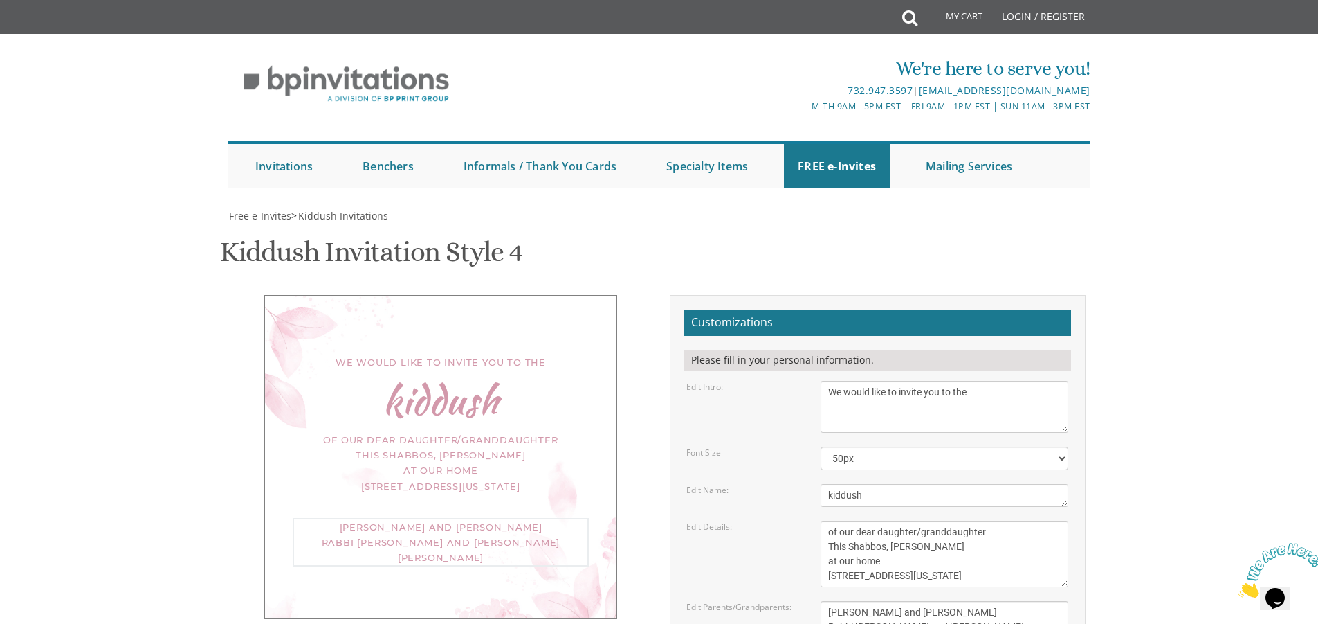
click at [853, 601] on textarea "Meir and Rena Pollack Mendy and Devorah Pollack Pinchos and Leah Goldberg" at bounding box center [945, 627] width 248 height 52
click at [856, 601] on textarea "Meir and Rena Pollack Mendy and Devorah Pollack Pinchos and Leah Goldberg" at bounding box center [945, 627] width 248 height 52
drag, startPoint x: 857, startPoint y: 421, endPoint x: 839, endPoint y: 427, distance: 19.5
click at [837, 601] on textarea "Meir and Rena Pollack Mendy and Devorah Pollack Pinchos and Leah Goldberg" at bounding box center [945, 627] width 248 height 52
click at [844, 601] on textarea "Meir and Rena Pollack Mendy and Devorah Pollack Pinchos and Leah Goldberg" at bounding box center [945, 627] width 248 height 52
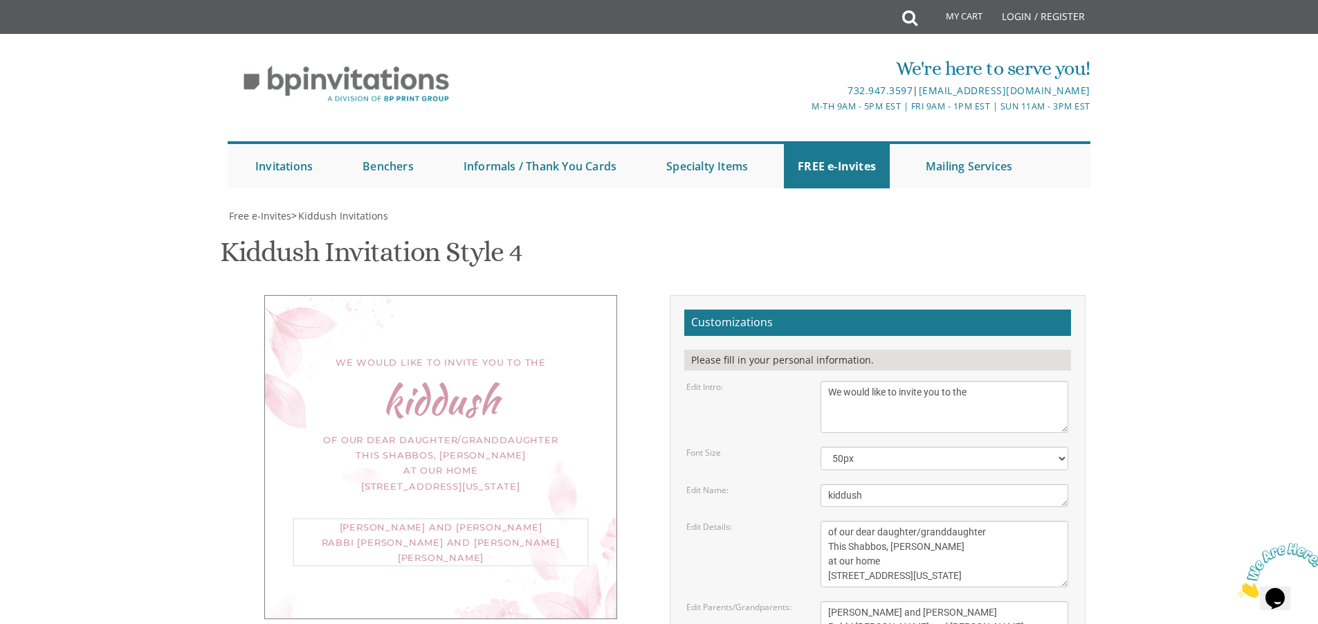
click at [844, 601] on textarea "Meir and Rena Pollack Mendy and Devorah Pollack Pinchos and Leah Goldberg" at bounding box center [945, 627] width 248 height 52
type textarea "Michel and Rochel Kruk Rabbi Moshe and Miriam Eisenberg Rabbi Yitzchak and Chay…"
click at [884, 520] on textarea "This Shabbos, Parshas Vayigash at our home 120 Central Avenue Lakewood, New Jer…" at bounding box center [945, 553] width 248 height 66
click at [862, 446] on select "40px 50px 60px 70px" at bounding box center [945, 458] width 248 height 24
select select "40px"
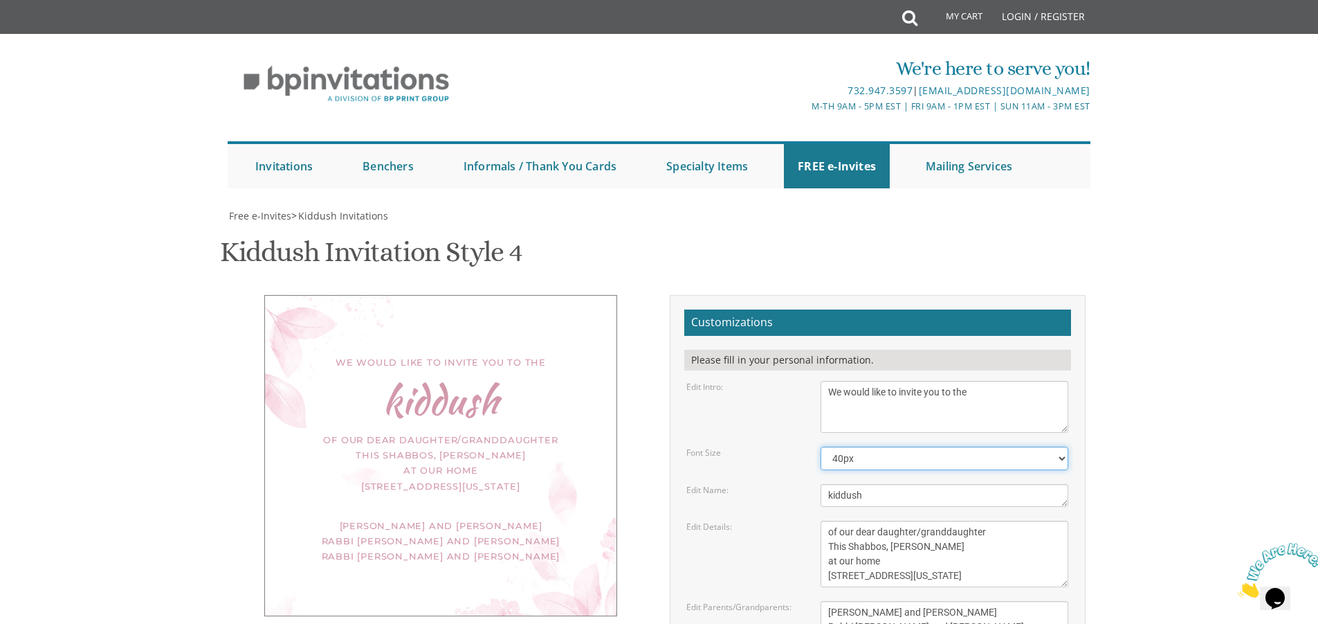
click at [821, 446] on select "40px 50px 60px 70px" at bounding box center [945, 458] width 248 height 24
click at [830, 381] on textarea "We would like to invite you to the kiddush of our dear daughter/granddaughter" at bounding box center [945, 407] width 248 height 52
click at [871, 446] on select "40px 50px 60px 70px" at bounding box center [945, 458] width 248 height 24
click at [864, 381] on textarea "We would like to invite you to the kiddush of our dear daughter/granddaughter" at bounding box center [945, 407] width 248 height 52
type textarea "We would like to invite you to the"
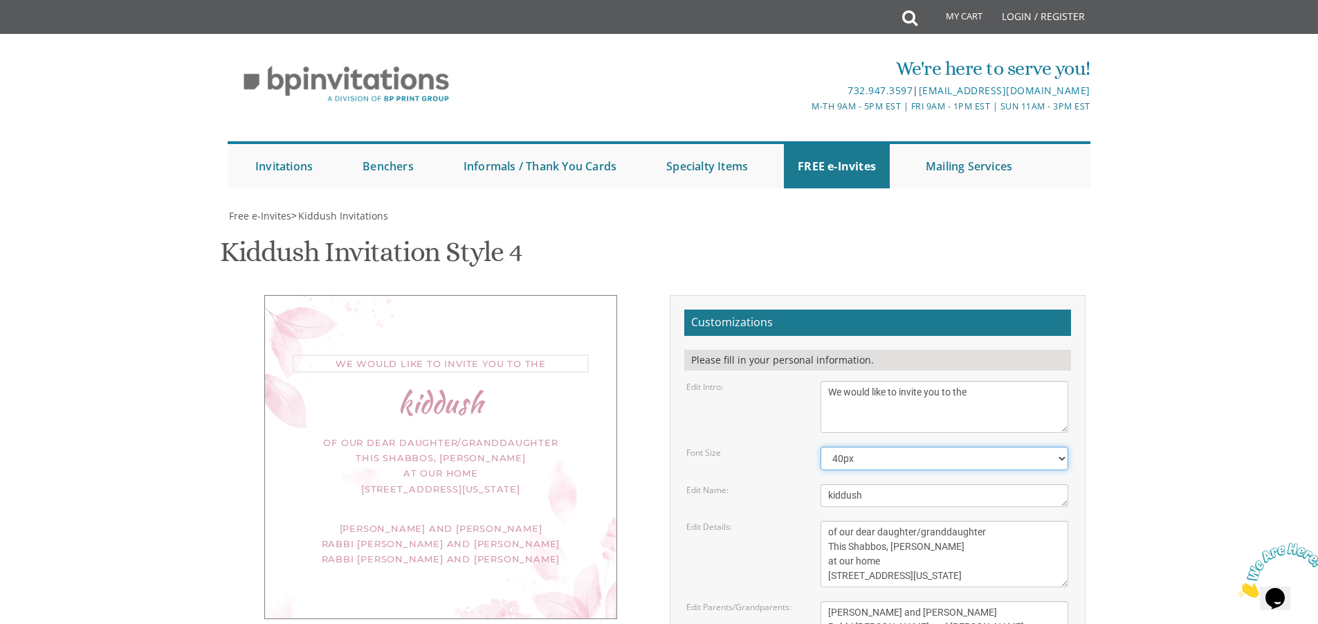
click at [881, 446] on select "40px 50px 60px 70px" at bounding box center [945, 458] width 248 height 24
click at [870, 446] on select "40px 50px 60px 70px" at bounding box center [945, 458] width 248 height 24
click at [871, 446] on select "40px 50px 60px 70px" at bounding box center [945, 458] width 248 height 24
select select "50px"
click at [821, 446] on select "40px 50px 60px 70px" at bounding box center [945, 458] width 248 height 24
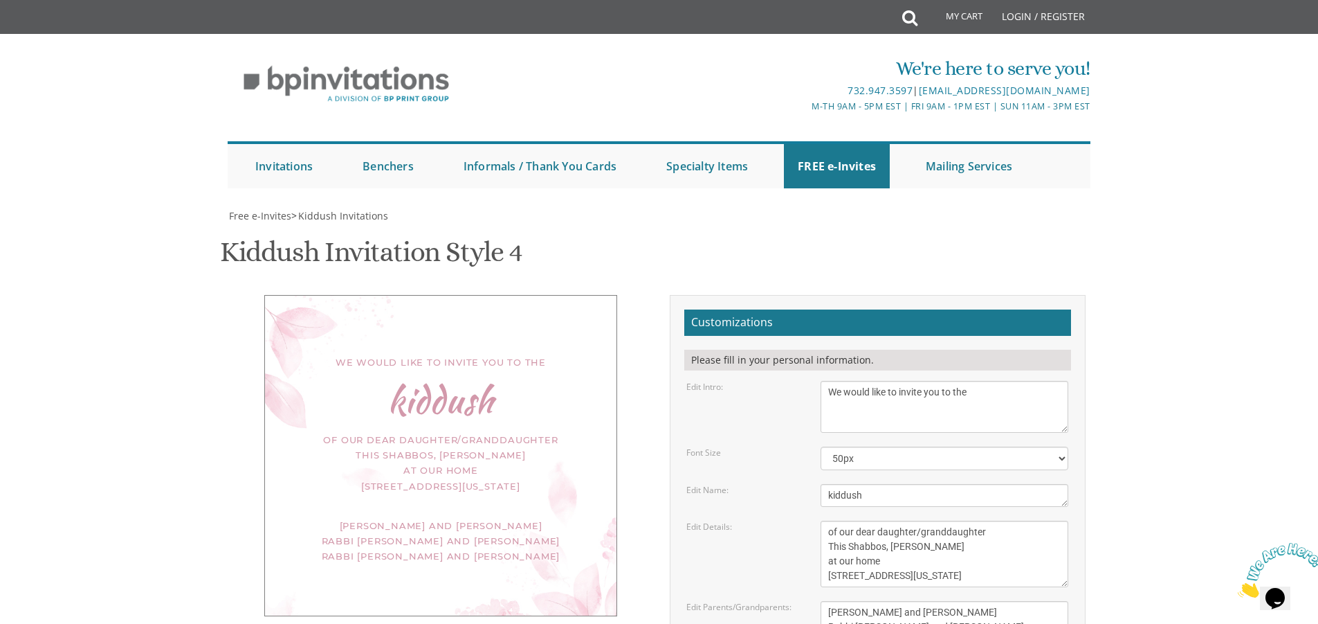
click at [563, 432] on div "of our dear daughter/granddaughter This Shabbos, Parshas Shoftim at our home 80…" at bounding box center [441, 462] width 296 height 61
click at [638, 317] on div "We would like to invite you to the kiddush of our dear daughter/granddaughter T…" at bounding box center [441, 455] width 416 height 321
drag, startPoint x: 960, startPoint y: 436, endPoint x: 807, endPoint y: 448, distance: 153.4
click at [807, 448] on form "Customizations Please fill in your personal information. Edit Intro: We would l…" at bounding box center [877, 542] width 387 height 466
paste textarea "Rabbi Yitzchak and Chaya Kruk"
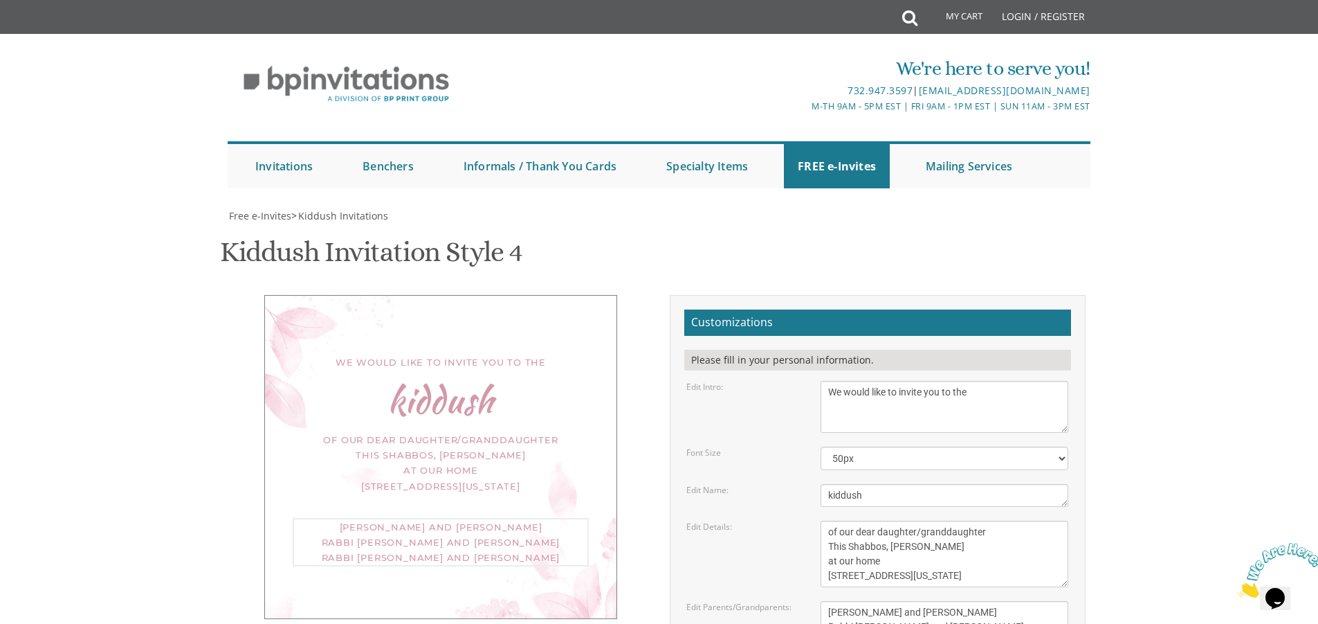
type textarea "Michel and Rochel Kruk Rabbi Yitzchak and Chaya Kruk Rabbi Moshe and Miriam Eis…"
click at [401, 432] on div "of our dear daughter/granddaughter This Shabbos, Parshas Shoftim at our home 80…" at bounding box center [441, 462] width 296 height 61
drag, startPoint x: 406, startPoint y: 278, endPoint x: 491, endPoint y: 282, distance: 85.2
click at [491, 432] on div "of our dear daughter/granddaughter This Shabbos, Parshas Shoftim at our home 80…" at bounding box center [441, 462] width 296 height 61
drag, startPoint x: 391, startPoint y: 352, endPoint x: 403, endPoint y: 399, distance: 49.3
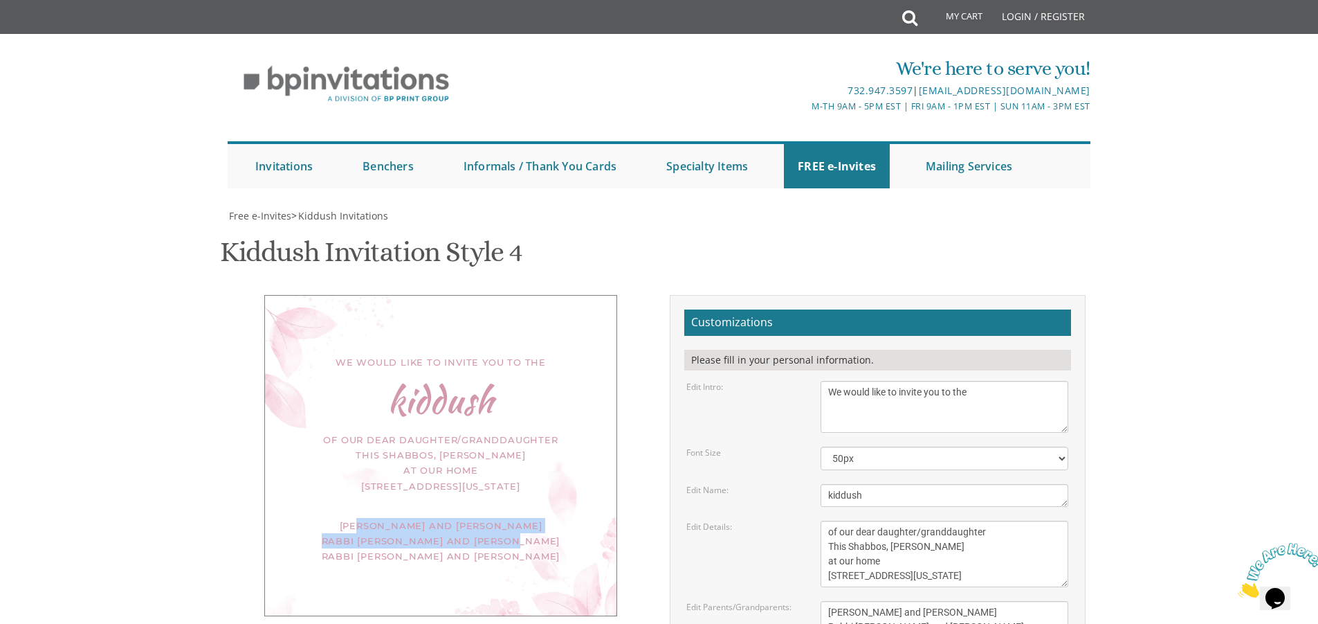
click at [403, 399] on div "We would like to invite you to the kiddush of our dear daughter/granddaughter T…" at bounding box center [440, 455] width 353 height 321
click at [428, 518] on div "Michel and Rochel Kruk Rabbi Yitzchak and Chaya Kruk Rabbi Moshe and Miriam Eis…" at bounding box center [441, 541] width 296 height 46
click at [880, 520] on textarea "This Shabbos, Parshas Vayigash at our home 120 Central Avenue Lakewood, New Jer…" at bounding box center [945, 553] width 248 height 66
click at [946, 520] on textarea "This Shabbos, Parshas Vayigash at our home 120 Central Avenue Lakewood, New Jer…" at bounding box center [945, 553] width 248 height 66
click at [966, 520] on textarea "This Shabbos, Parshas Vayigash at our home 120 Central Avenue Lakewood, New Jer…" at bounding box center [945, 553] width 248 height 66
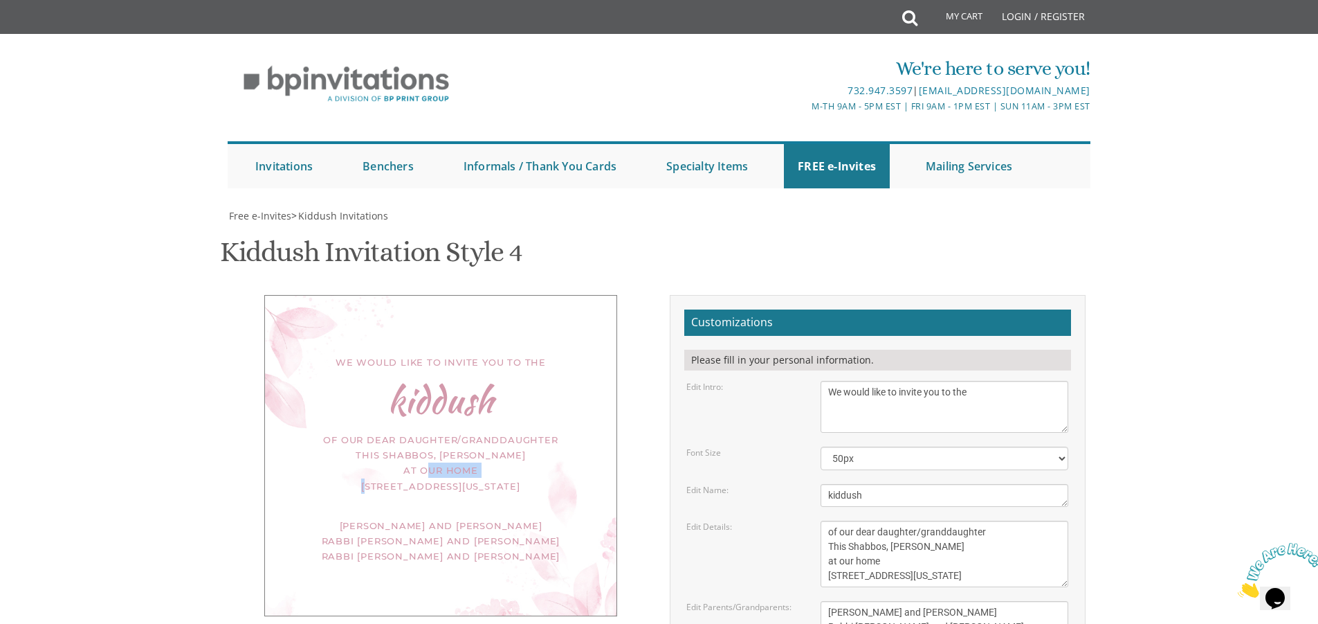
drag, startPoint x: 417, startPoint y: 281, endPoint x: 504, endPoint y: 273, distance: 87.6
click at [504, 432] on div "of our dear daughter/granddaughter This Shabbos, Parshas Shoftim at our home 80…" at bounding box center [441, 462] width 296 height 61
click at [935, 520] on textarea "This Shabbos, Parshas Vayigash at our home 120 Central Avenue Lakewood, New Jer…" at bounding box center [945, 553] width 248 height 66
click at [933, 601] on textarea "Meir and Rena Pollack Mendy and Devorah Pollack Pinchos and Leah Goldberg" at bounding box center [945, 627] width 248 height 52
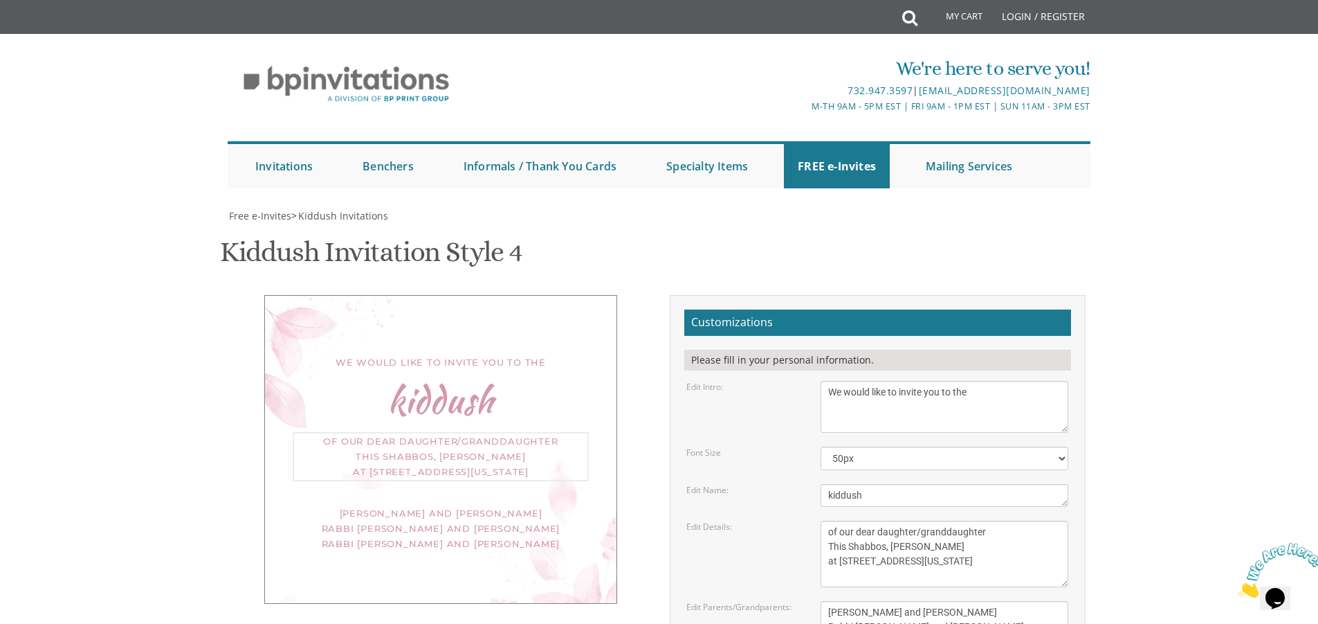
click at [836, 520] on textarea "This Shabbos, Parshas Vayigash at our home 120 Central Avenue Lakewood, New Jer…" at bounding box center [945, 553] width 248 height 66
click at [839, 520] on textarea "This Shabbos, Parshas Vayigash at our home 120 Central Avenue Lakewood, New Jer…" at bounding box center [945, 553] width 248 height 66
click at [946, 601] on textarea "Meir and Rena Pollack Mendy and Devorah Pollack Pinchos and Leah Goldberg" at bounding box center [945, 627] width 248 height 52
click at [414, 478] on div "We would like to invite you to the kiddush of our dear daughter/granddaughter T…" at bounding box center [659, 547] width 873 height 504
drag, startPoint x: 535, startPoint y: 470, endPoint x: 497, endPoint y: 472, distance: 38.1
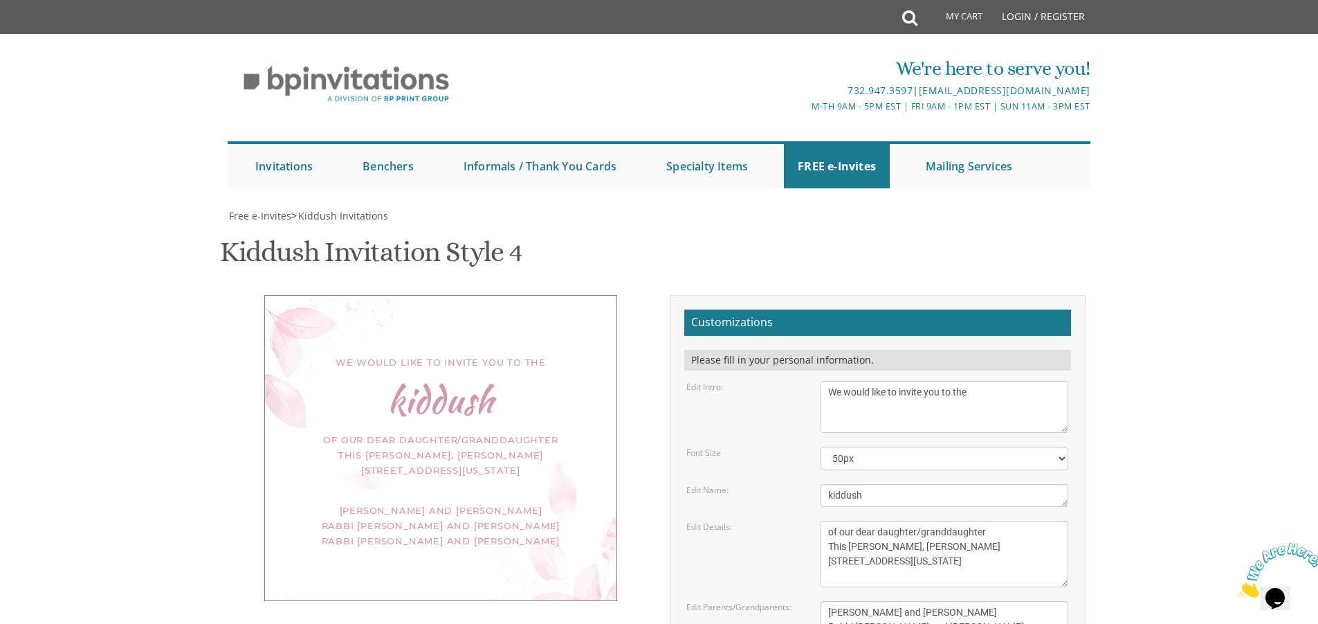
click at [535, 471] on div "We would like to invite you to the kiddush of our dear daughter/granddaughter T…" at bounding box center [659, 547] width 873 height 504
drag, startPoint x: 410, startPoint y: 350, endPoint x: 436, endPoint y: 348, distance: 26.4
click at [436, 502] on div "Michel and Rochel Kruk Rabbi Yitzchak and Chaya Kruk Rabbi Moshe and Miriam Eis…" at bounding box center [441, 525] width 296 height 46
click at [423, 502] on div "Michel and Rochel Kruk Rabbi Yitzchak and Chaya Kruk Rabbi Moshe and Miriam Eis…" at bounding box center [441, 525] width 296 height 46
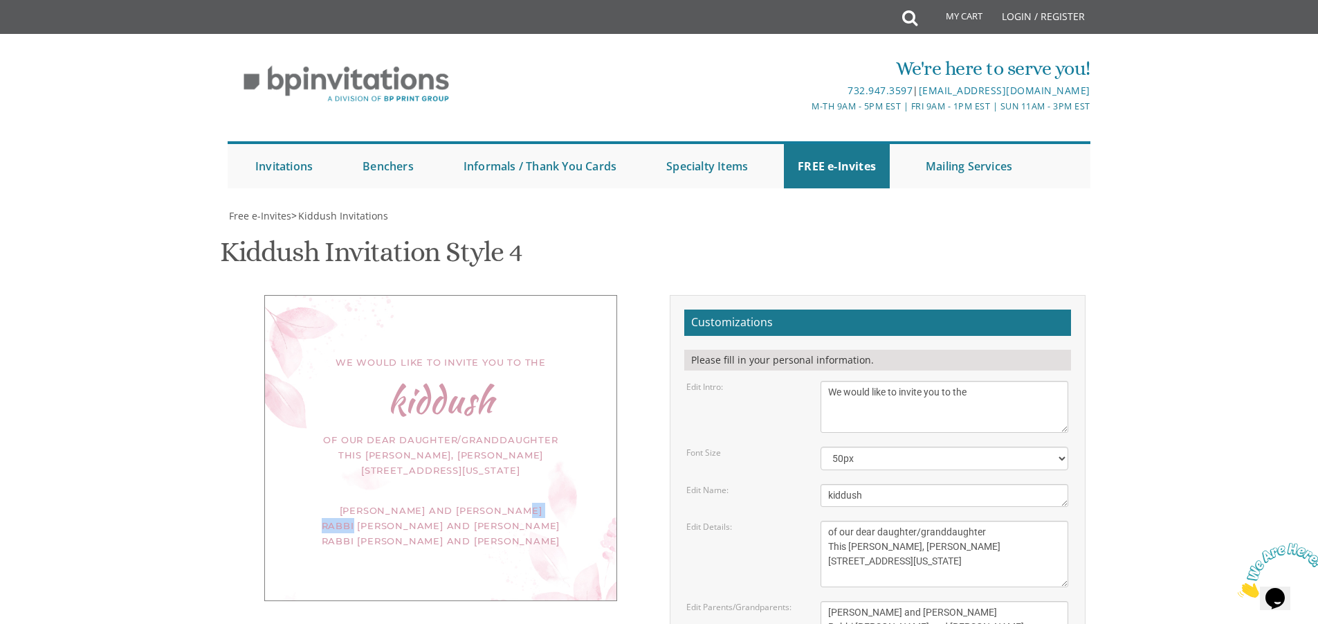
click at [422, 502] on div "Michel and Rochel Kruk Rabbi Yitzchak and Chaya Kruk Rabbi Moshe and Miriam Eis…" at bounding box center [441, 525] width 296 height 46
click at [828, 520] on textarea "This Shabbos, Parshas Vayigash at our home 120 Central Avenue Lakewood, New Jer…" at bounding box center [945, 553] width 248 height 66
click at [984, 601] on textarea "Meir and Rena Pollack Mendy and Devorah Pollack Pinchos and Leah Goldberg" at bounding box center [945, 627] width 248 height 52
click at [827, 520] on textarea "This Shabbos, Parshas Vayigash at our home 120 Central Avenue Lakewood, New Jer…" at bounding box center [945, 553] width 248 height 66
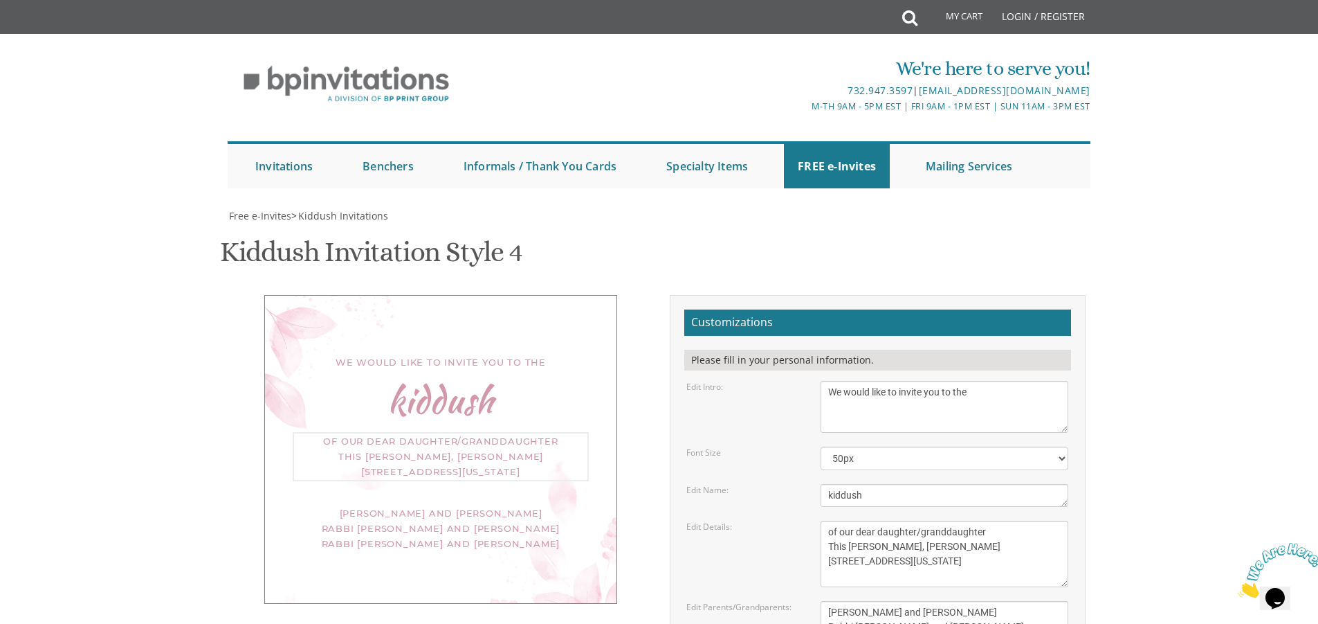
click at [827, 520] on textarea "This Shabbos, Parshas Vayigash at our home 120 Central Avenue Lakewood, New Jer…" at bounding box center [945, 553] width 248 height 66
click at [972, 601] on textarea "Meir and Rena Pollack Mendy and Devorah Pollack Pinchos and Leah Goldberg" at bounding box center [945, 627] width 248 height 52
click at [839, 520] on textarea "This Shabbos, Parshas Vayigash at our home 120 Central Avenue Lakewood, New Jer…" at bounding box center [945, 553] width 248 height 66
click at [828, 520] on textarea "This Shabbos, Parshas Vayigash at our home 120 Central Avenue Lakewood, New Jer…" at bounding box center [945, 553] width 248 height 66
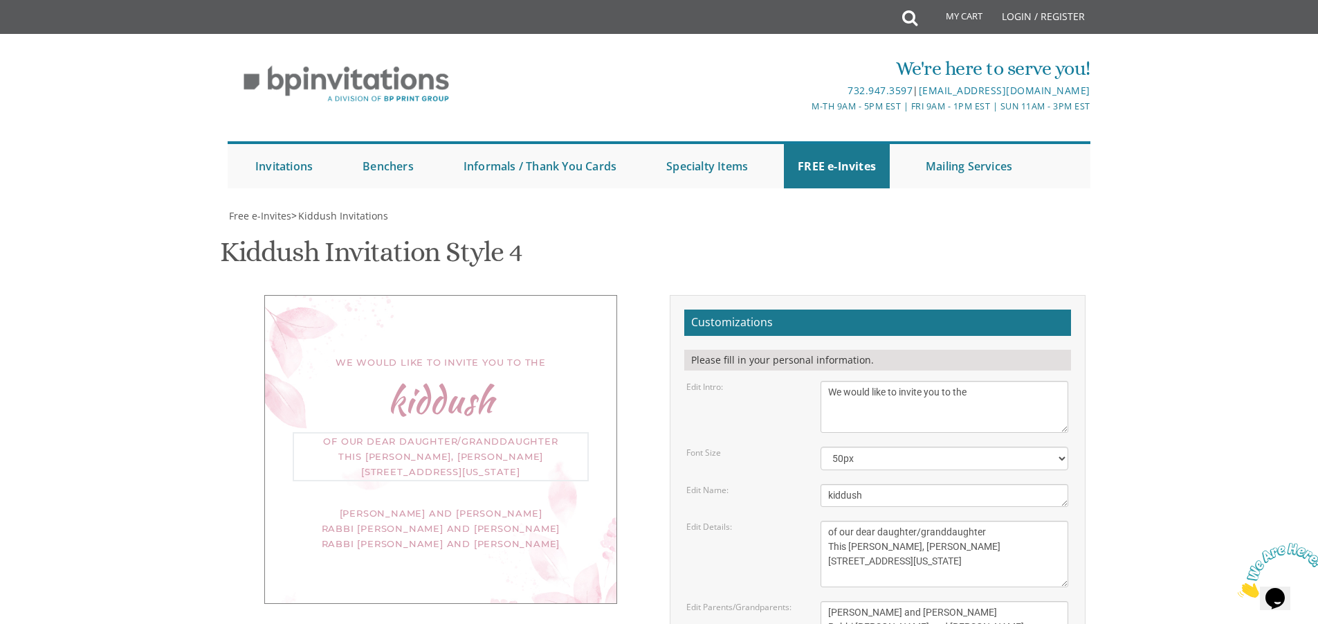
click at [953, 520] on textarea "This Shabbos, Parshas Vayigash at our home 120 Central Avenue Lakewood, New Jer…" at bounding box center [945, 553] width 248 height 66
type textarea "of our dear daughter/granddaughter This Shabbos, Parshas Shoftim 807 Park Avenu…"
click at [972, 601] on textarea "Meir and Rena Pollack Mendy and Devorah Pollack Pinchos and Leah Goldberg" at bounding box center [945, 627] width 248 height 52
click at [210, 215] on body "My Cart Total: View Cart Item(s) Submit My Cart Total: View Cart Item(s) Login …" at bounding box center [659, 583] width 1318 height 1167
click at [566, 489] on div "We would like to invite you to the kiddush of our dear daughter/granddaughter T…" at bounding box center [659, 547] width 873 height 504
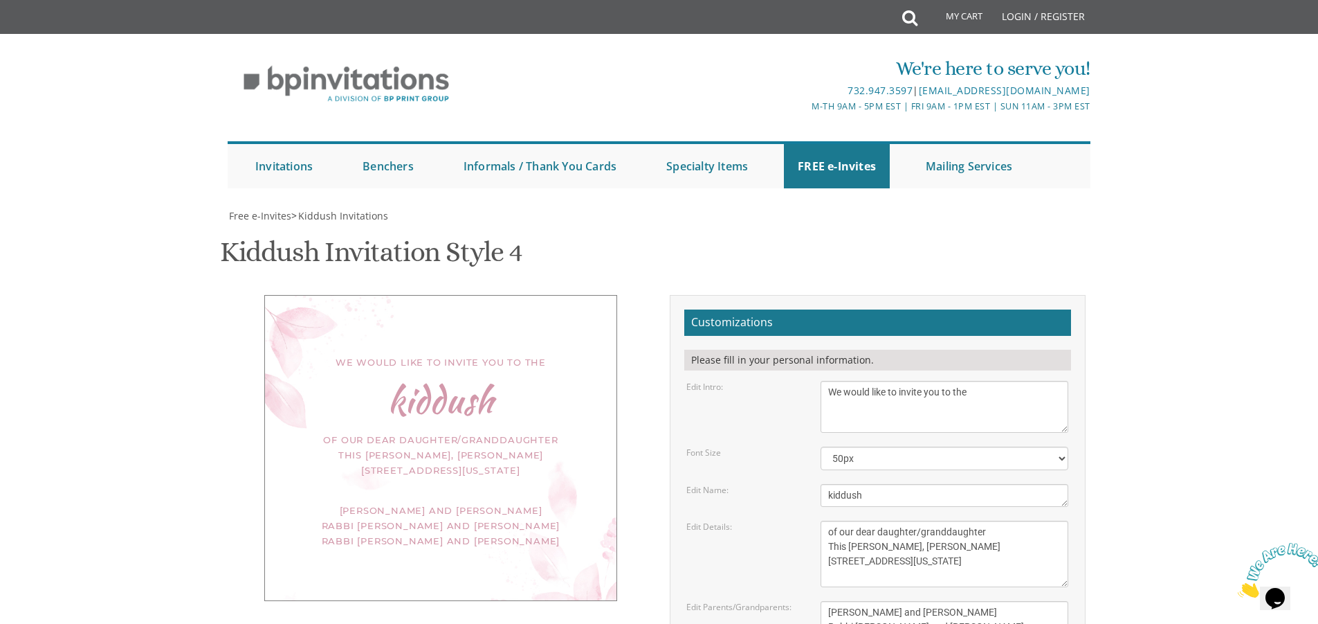
click at [852, 381] on textarea "We would like to invite you to the kiddush of our dear daughter/granddaughter" at bounding box center [945, 407] width 248 height 52
click at [824, 381] on textarea "We would like to invite you to the kiddush of our dear daughter/granddaughter" at bounding box center [945, 407] width 248 height 52
click at [970, 484] on textarea "Nechama" at bounding box center [945, 495] width 248 height 23
click at [1122, 298] on body "My Cart Total: View Cart Item(s) Submit My Cart Total: View Cart Item(s) Login …" at bounding box center [659, 583] width 1318 height 1167
click at [1125, 291] on body "My Cart Total: View Cart Item(s) Submit My Cart Total: View Cart Item(s) Login …" at bounding box center [659, 583] width 1318 height 1167
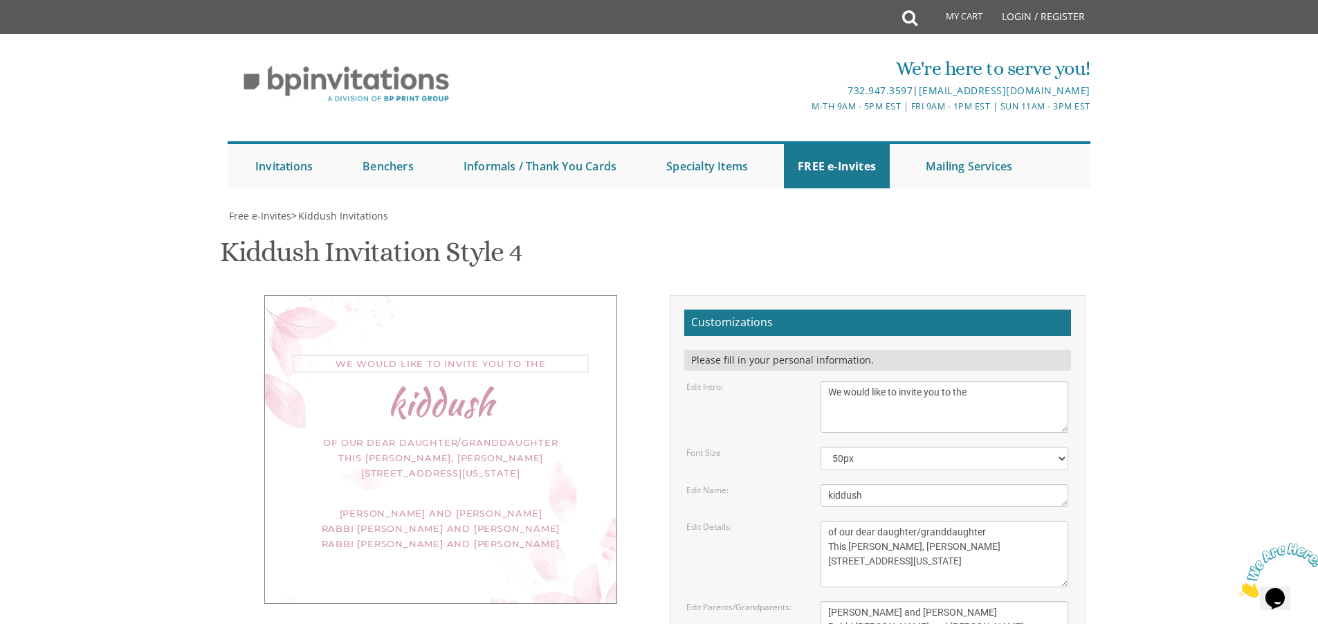
click at [822, 381] on textarea "We would like to invite you to the kiddush of our dear daughter/granddaughter" at bounding box center [945, 407] width 248 height 52
click at [873, 520] on textarea "This Shabbos, Parshas Vayigash at our home 120 Central Avenue Lakewood, New Jer…" at bounding box center [945, 553] width 248 height 66
click at [848, 381] on textarea "We would like to invite you to the kiddush of our dear daughter/granddaughter" at bounding box center [945, 407] width 248 height 52
click at [832, 381] on textarea "We would like to invite you to the kiddush of our dear daughter/granddaughter" at bounding box center [945, 407] width 248 height 52
type textarea "We would like to invite you to the"
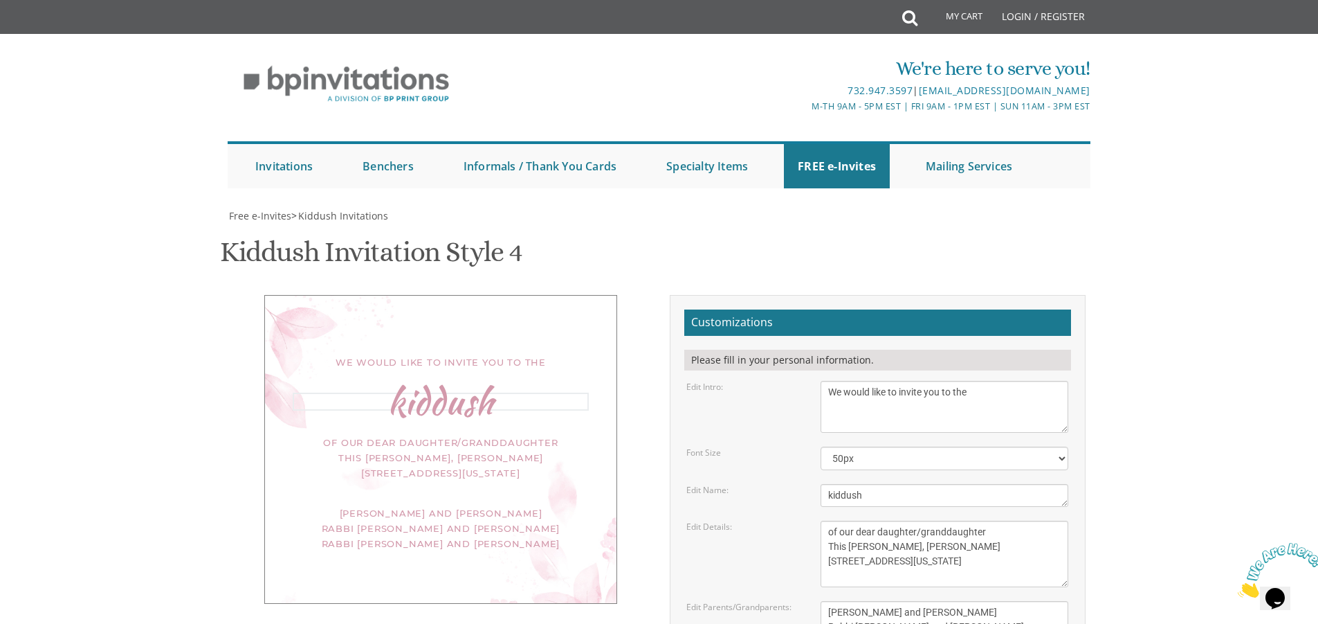
click at [948, 484] on textarea "Nechama" at bounding box center [945, 495] width 248 height 23
click at [569, 485] on div "We would like to invite you to the kiddush of our dear daughter/granddaughter T…" at bounding box center [659, 547] width 873 height 504
type input "hadassaheisenberg@gmail.com"
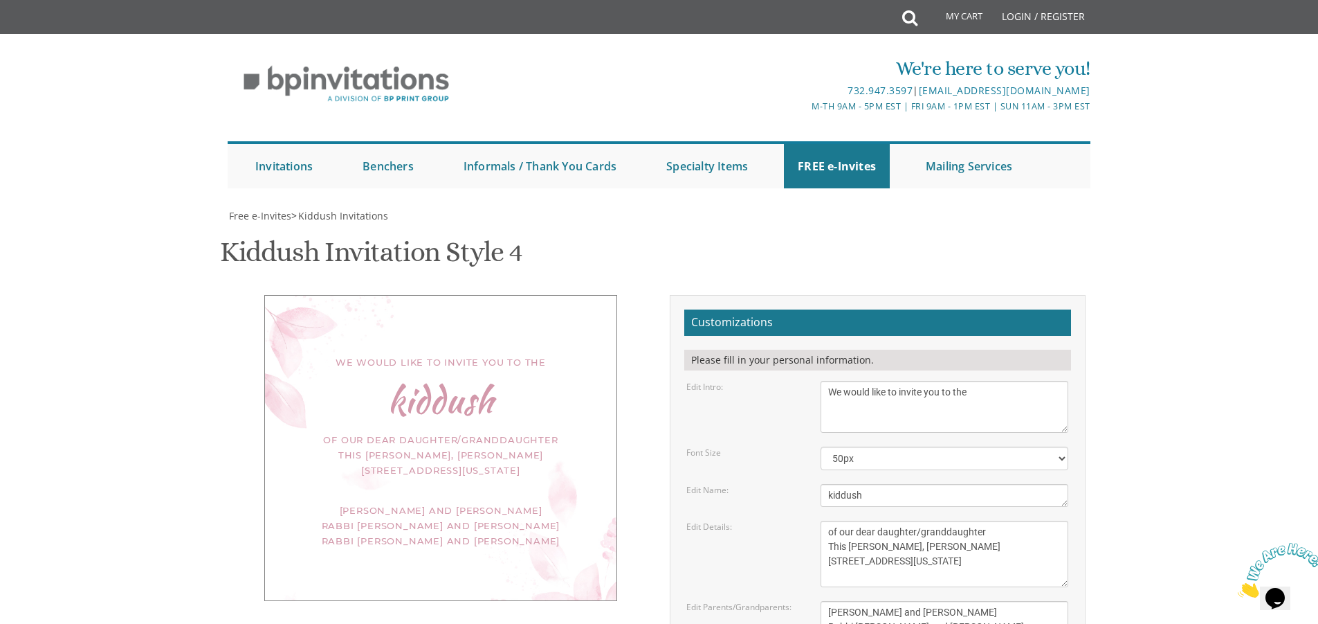
click at [361, 295] on div "We would like to invite you to the kiddush of our dear daughter/granddaughter T…" at bounding box center [440, 448] width 353 height 306
click at [352, 354] on div "We would like to invite you to the" at bounding box center [441, 361] width 296 height 15
click at [343, 354] on div "We would like to invite you to the" at bounding box center [441, 361] width 296 height 15
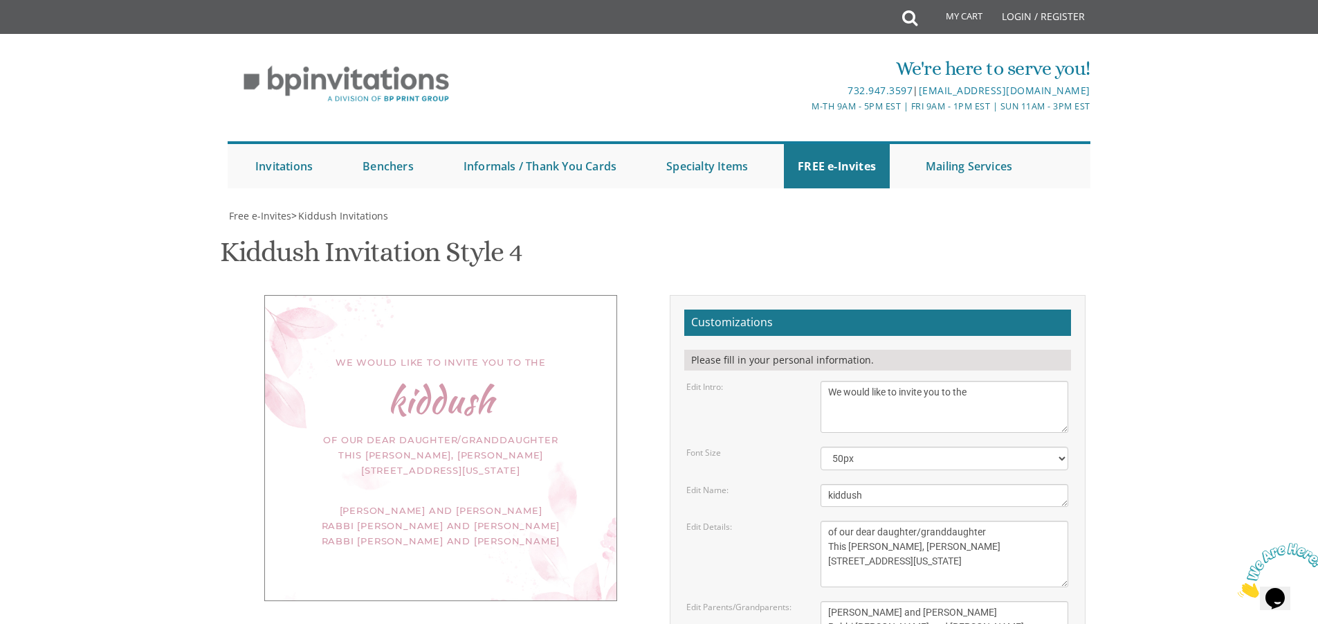
click at [343, 354] on div "We would like to invite you to the" at bounding box center [441, 361] width 296 height 15
click at [824, 381] on textarea "We would like to invite you to the kiddush of our dear daughter/granddaughter" at bounding box center [945, 407] width 248 height 52
drag, startPoint x: 879, startPoint y: 397, endPoint x: 786, endPoint y: 396, distance: 92.7
click at [786, 396] on div "Edit Intro: We would like to invite you to the kiddush of our dear daughter/gra…" at bounding box center [877, 407] width 403 height 52
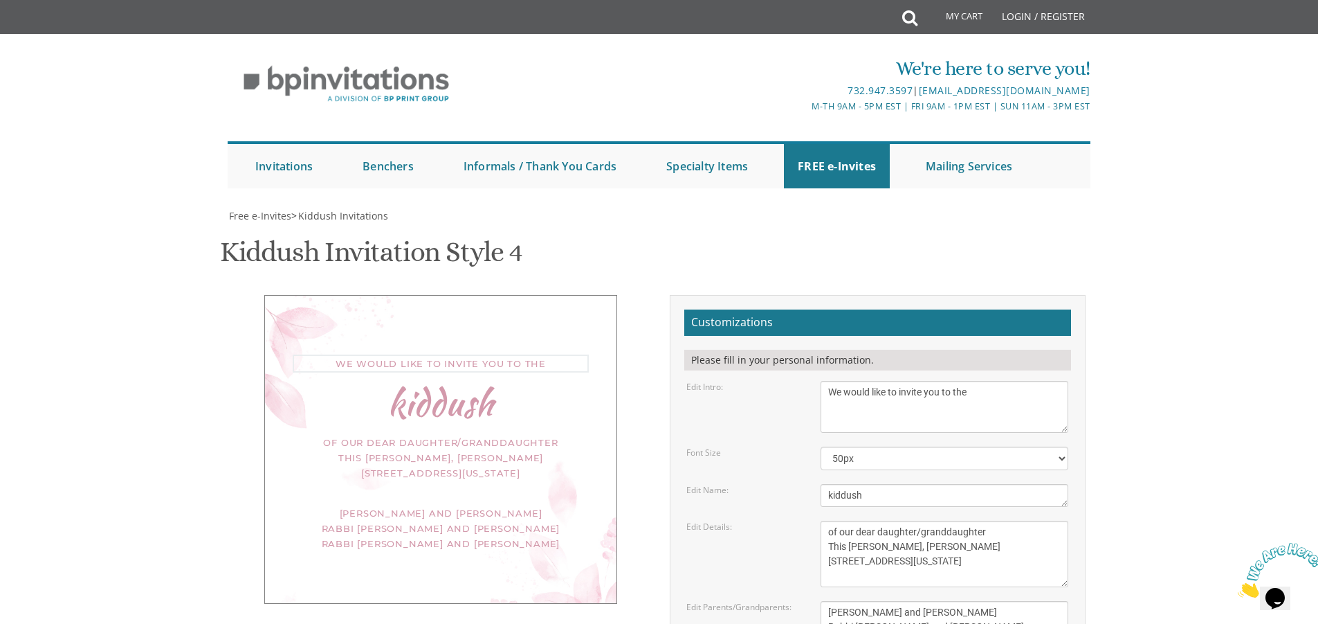
type textarea "We would like to invite you to the"
click at [844, 451] on select "40px 50px 60px 70px" at bounding box center [945, 458] width 248 height 24
select select "40px"
click at [821, 446] on select "40px 50px 60px 70px" at bounding box center [945, 458] width 248 height 24
click at [842, 399] on textarea "We would like to invite you to the kiddush of our dear daughter/granddaughter" at bounding box center [945, 407] width 248 height 52
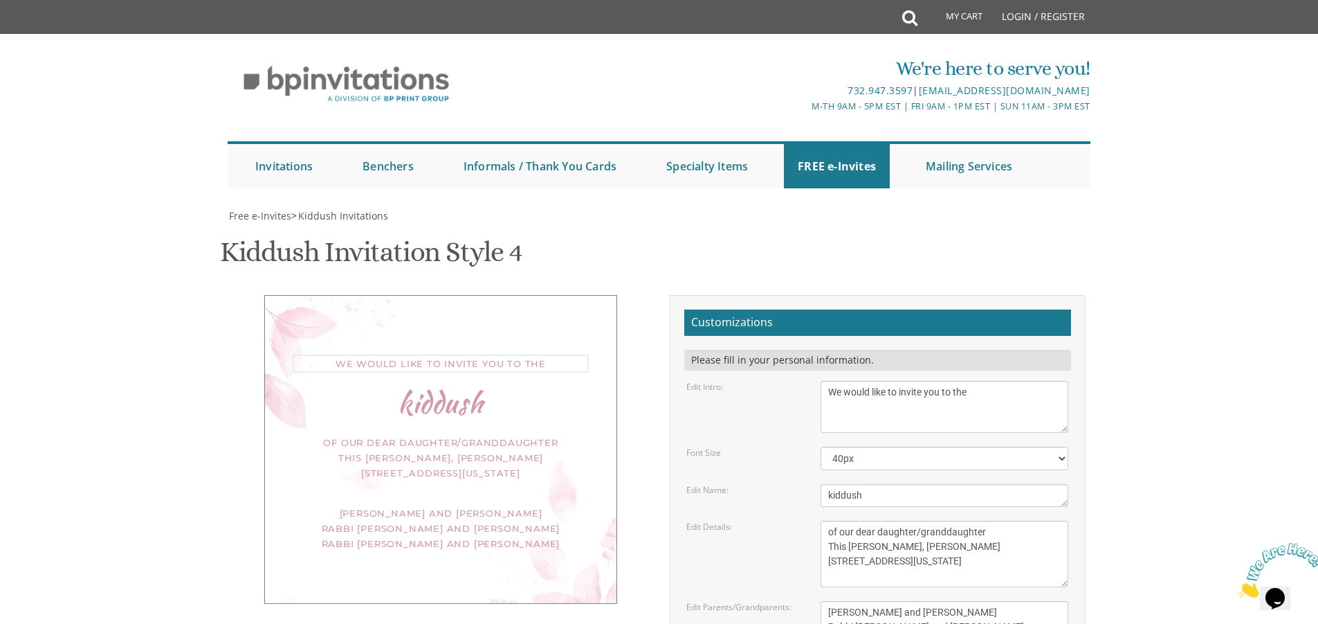
click at [828, 392] on textarea "We would like to invite you to the kiddush of our dear daughter/granddaughter" at bounding box center [945, 407] width 248 height 52
click at [981, 409] on textarea "We would like to invite you to the kiddush of our dear daughter/granddaughter" at bounding box center [945, 407] width 248 height 52
click at [848, 394] on textarea "We would like to invite you to the kiddush of our dear daughter/granddaughter" at bounding box center [945, 407] width 248 height 52
click at [838, 392] on textarea "We would like to invite you to the kiddush of our dear daughter/granddaughter" at bounding box center [945, 407] width 248 height 52
click at [1053, 398] on textarea "We would like to invite you to the kiddush of our dear daughter/granddaughter" at bounding box center [945, 407] width 248 height 52
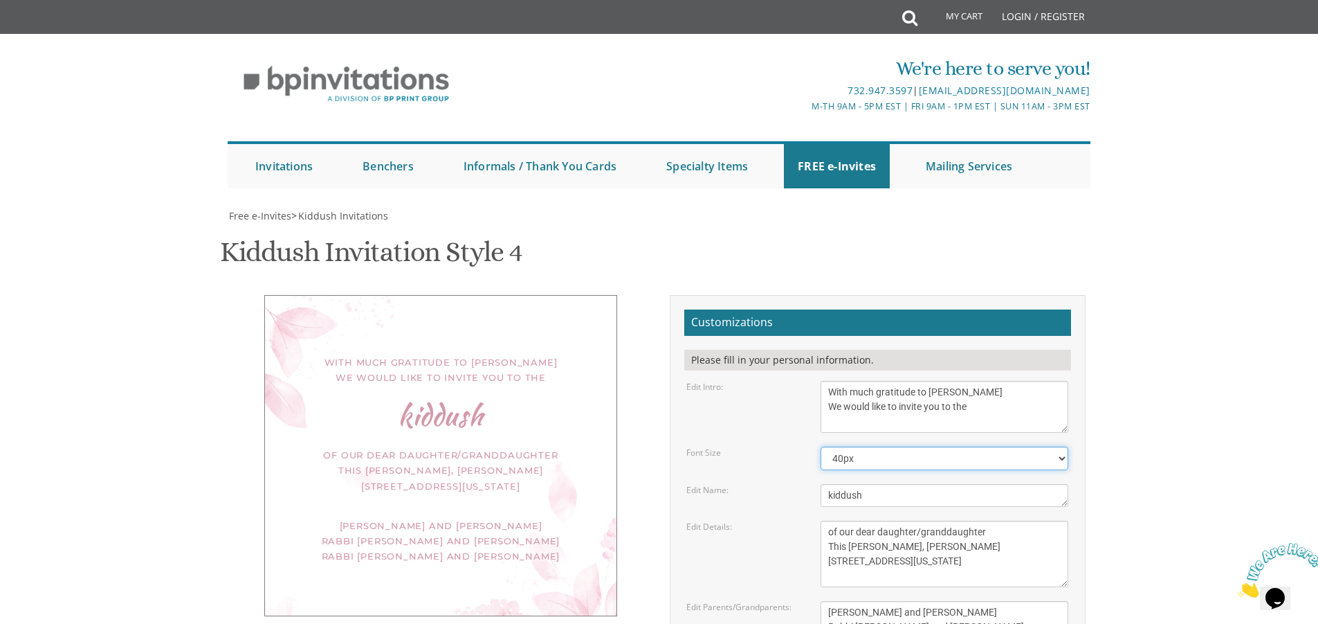
click at [1015, 468] on select "40px 50px 60px 70px" at bounding box center [945, 458] width 248 height 24
click at [1026, 400] on textarea "We would like to invite you to the kiddush of our dear daughter/granddaughter" at bounding box center [945, 407] width 248 height 52
click at [1034, 402] on textarea "We would like to invite you to the kiddush of our dear daughter/granddaughter" at bounding box center [945, 407] width 248 height 52
drag, startPoint x: 1038, startPoint y: 408, endPoint x: 1037, endPoint y: 401, distance: 7.0
click at [1038, 407] on textarea "We would like to invite you to the kiddush of our dear daughter/granddaughter" at bounding box center [945, 407] width 248 height 52
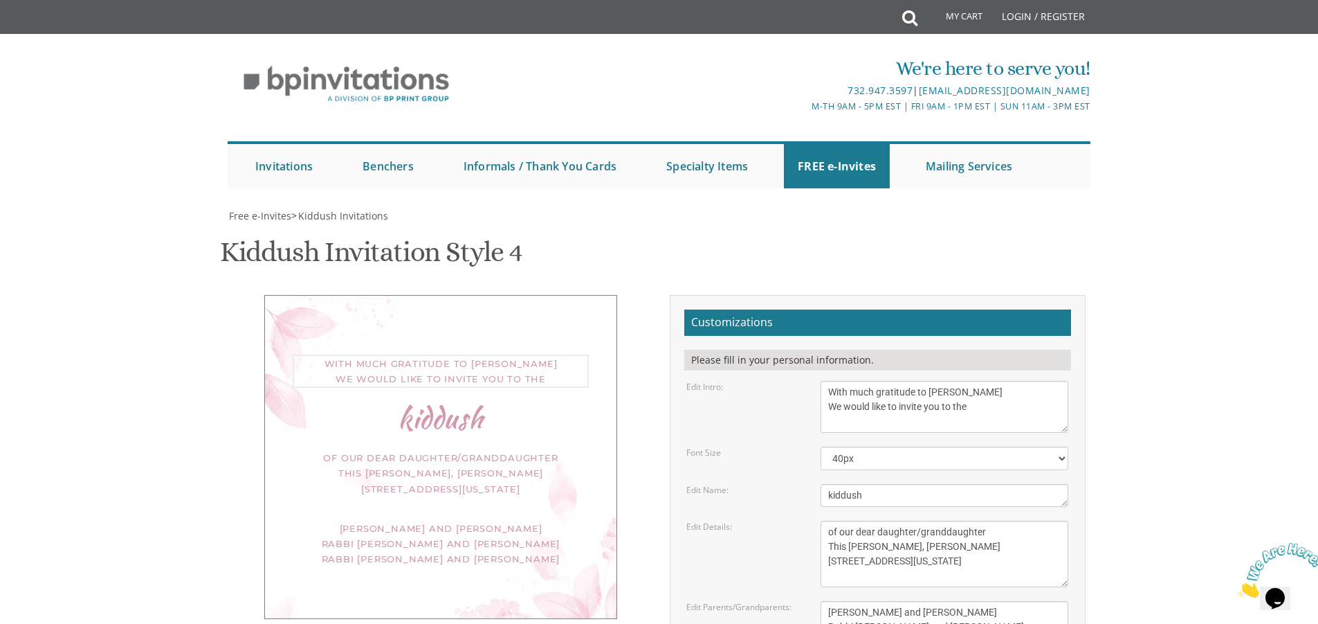
click at [1036, 395] on textarea "We would like to invite you to the kiddush of our dear daughter/granddaughter" at bounding box center [945, 407] width 248 height 52
click at [977, 404] on textarea "We would like to invite you to the kiddush of our dear daughter/granddaughter" at bounding box center [945, 407] width 248 height 52
type textarea "With much gratitude to Hashem We would like to invite you to the"
click at [988, 520] on textarea "This Shabbos, Parshas Vayigash at our home 120 Central Avenue Lakewood, New Jer…" at bounding box center [945, 553] width 248 height 66
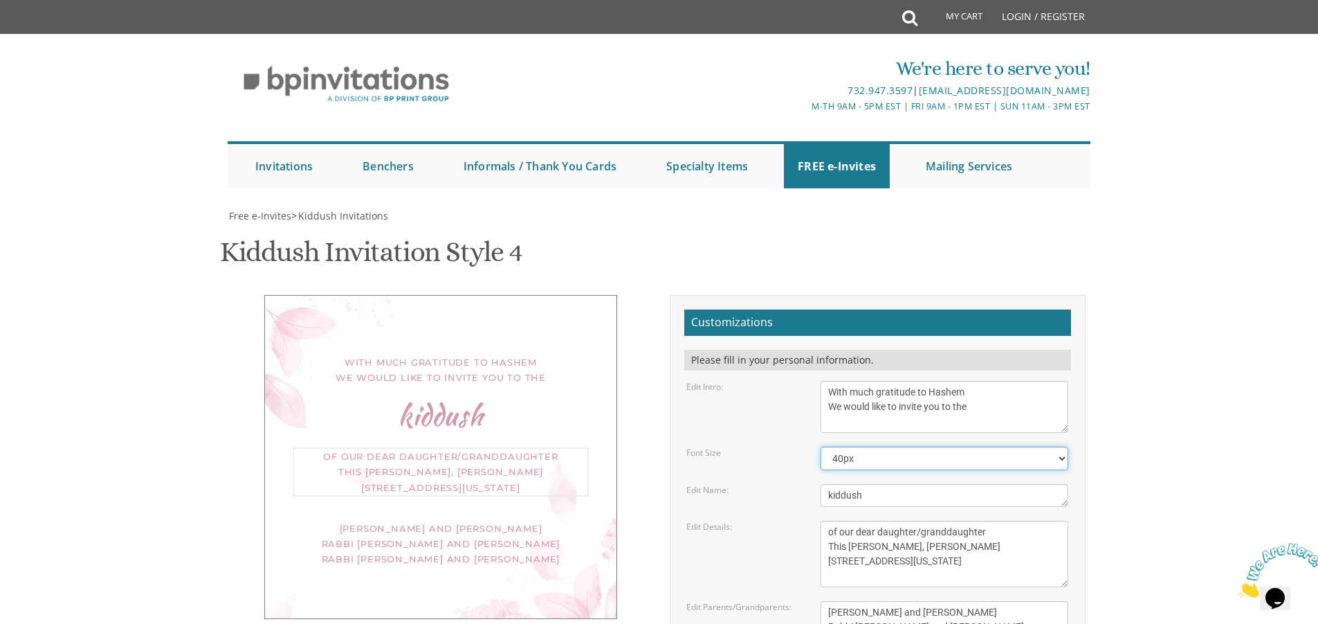
click at [853, 446] on select "40px 50px 60px 70px" at bounding box center [945, 458] width 248 height 24
click at [821, 446] on select "40px 50px 60px 70px" at bounding box center [945, 458] width 248 height 24
click at [857, 446] on select "40px 50px 60px 70px" at bounding box center [945, 458] width 248 height 24
select select "40px"
click at [821, 446] on select "40px 50px 60px 70px" at bounding box center [945, 458] width 248 height 24
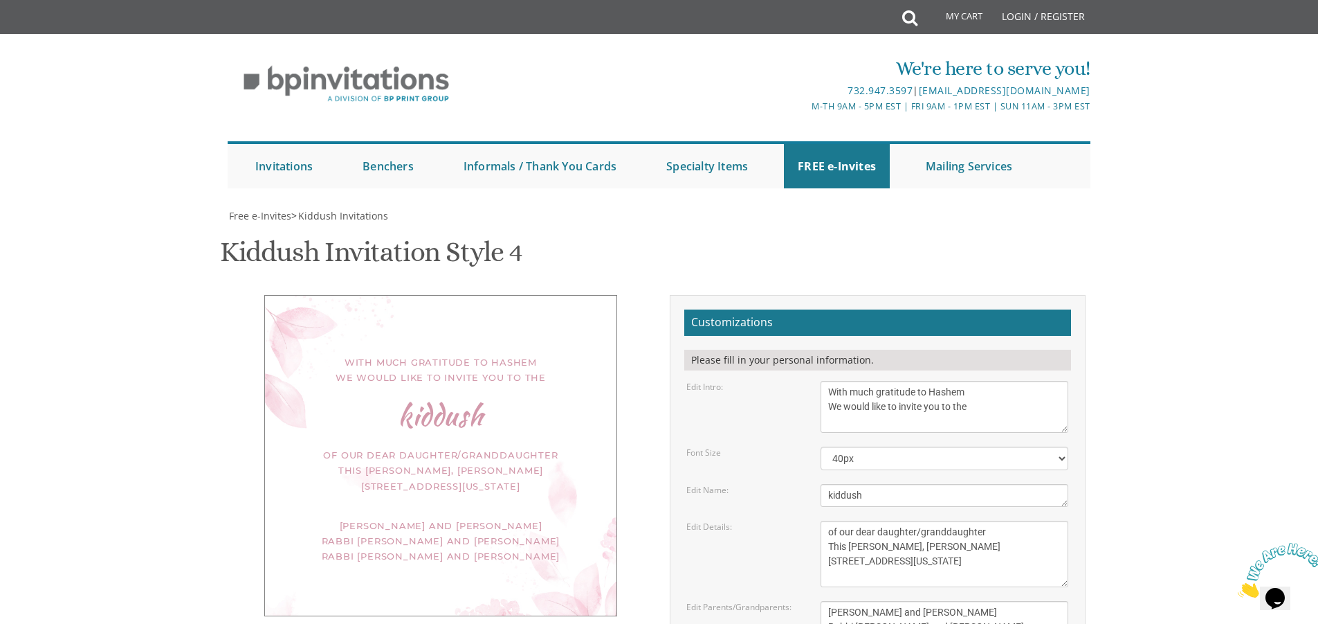
click at [964, 520] on textarea "This Shabbos, Parshas Vayigash at our home 120 Central Avenue Lakewood, New Jer…" at bounding box center [945, 553] width 248 height 66
click at [849, 520] on textarea "This Shabbos, Parshas Vayigash at our home 120 Central Avenue Lakewood, New Jer…" at bounding box center [945, 553] width 248 height 66
click at [992, 520] on textarea "This Shabbos, Parshas Vayigash at our home 120 Central Avenue Lakewood, New Jer…" at bounding box center [945, 553] width 248 height 66
click at [983, 601] on textarea "Meir and Rena Pollack Mendy and Devorah Pollack Pinchos and Leah Goldberg" at bounding box center [945, 627] width 248 height 52
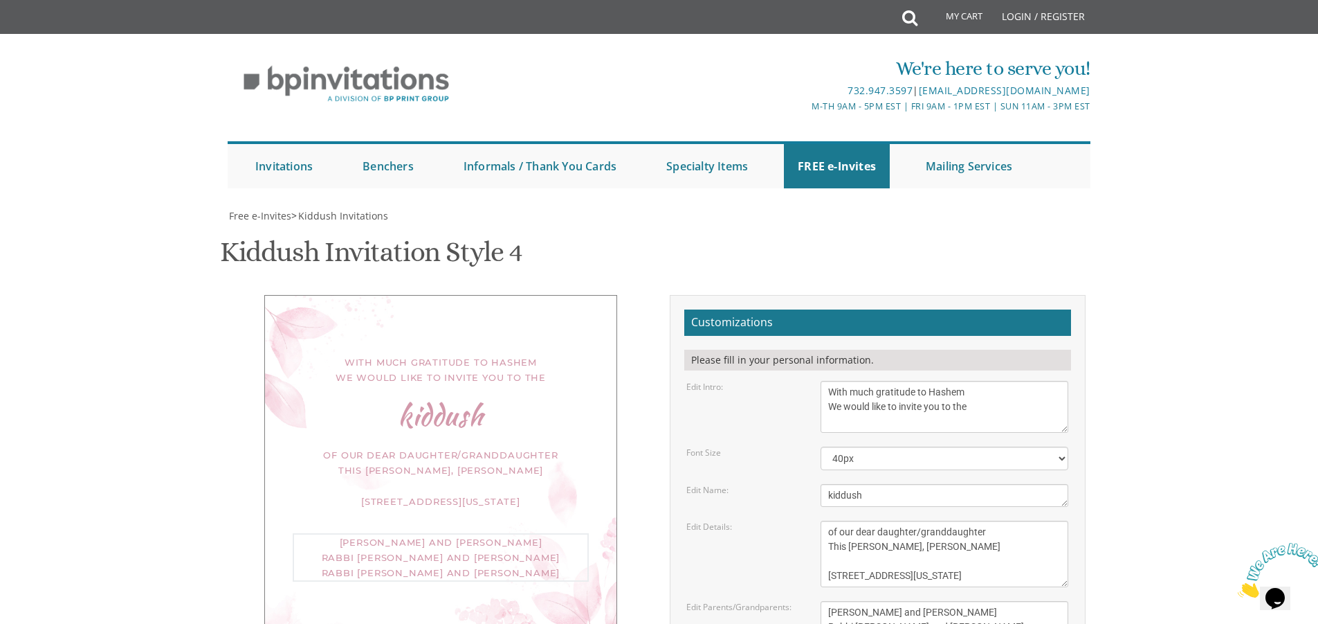
scroll to position [277, 0]
click at [855, 520] on textarea "This Shabbos, Parshas Vayigash at our home 120 Central Avenue Lakewood, New Jer…" at bounding box center [945, 553] width 248 height 66
click at [844, 520] on textarea "This Shabbos, Parshas Vayigash at our home 120 Central Avenue Lakewood, New Jer…" at bounding box center [945, 553] width 248 height 66
click at [972, 520] on textarea "This Shabbos, Parshas Vayigash at our home 120 Central Avenue Lakewood, New Jer…" at bounding box center [945, 553] width 248 height 66
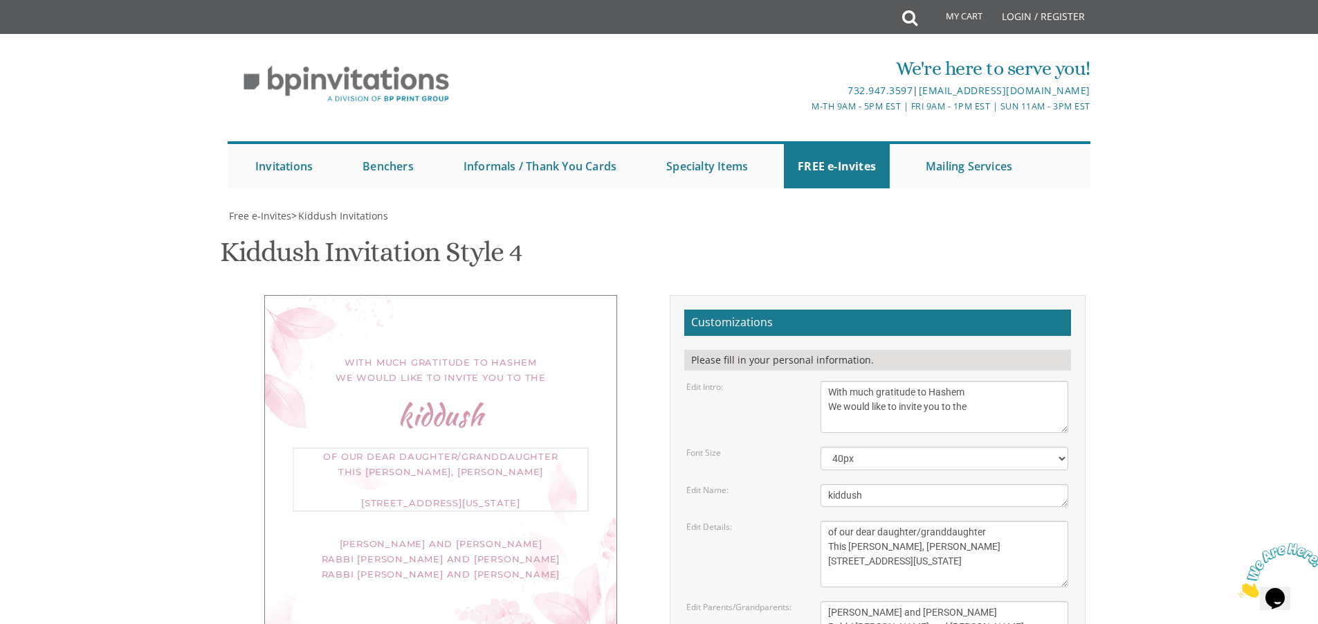
type textarea "of our dear daughter/granddaughter This Shabbos, Parshas Shoftim 807 Park Avenu…"
click at [855, 601] on textarea "Meir and Rena Pollack Mendy and Devorah Pollack Pinchos and Leah Goldberg" at bounding box center [945, 627] width 248 height 52
click at [940, 520] on textarea "This Shabbos, Parshas Vayigash at our home 120 Central Avenue Lakewood, New Jer…" at bounding box center [945, 553] width 248 height 66
click at [988, 601] on textarea "Meir and Rena Pollack Mendy and Devorah Pollack Pinchos and Leah Goldberg" at bounding box center [945, 627] width 248 height 52
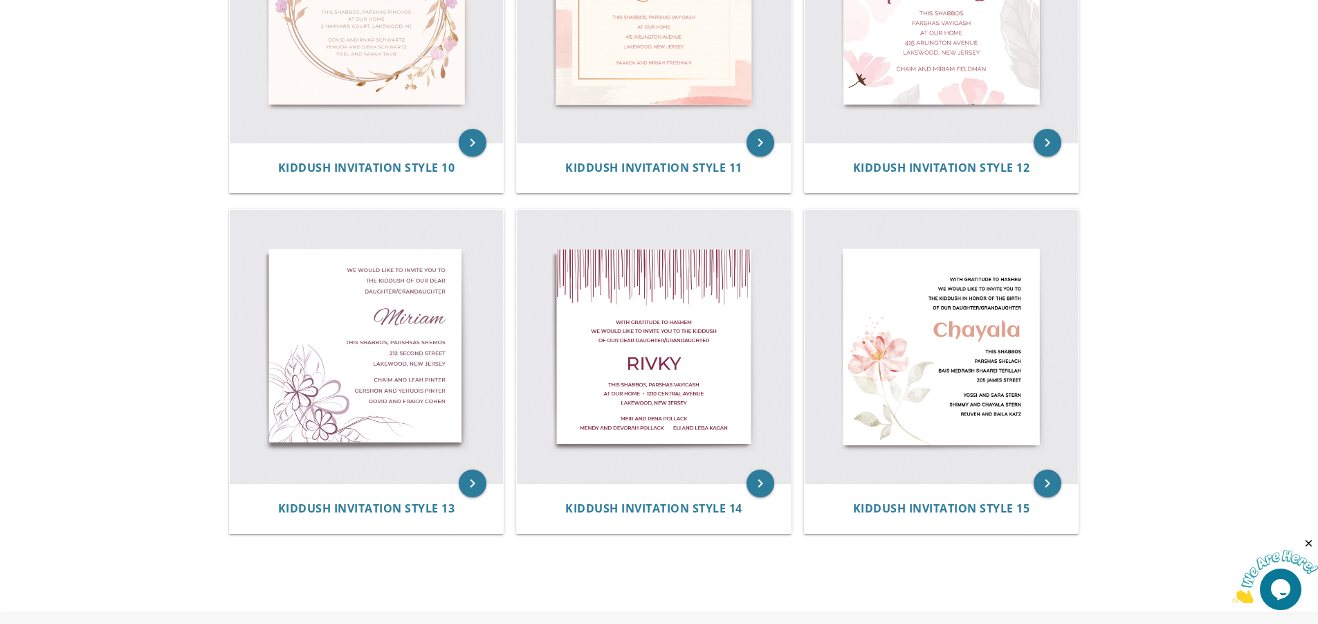
scroll to position [1522, 0]
